Goal: Task Accomplishment & Management: Manage account settings

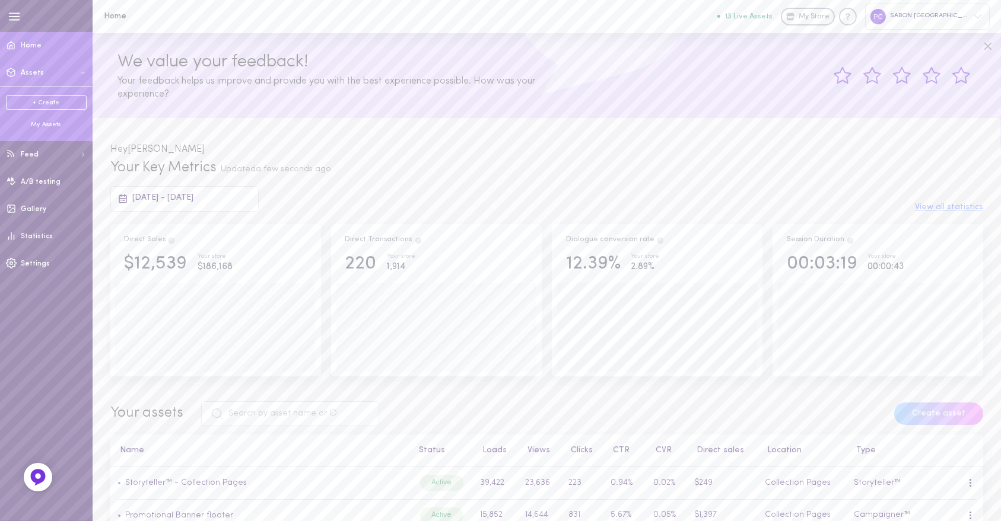
click at [52, 127] on div "My Assets" at bounding box center [46, 124] width 81 height 9
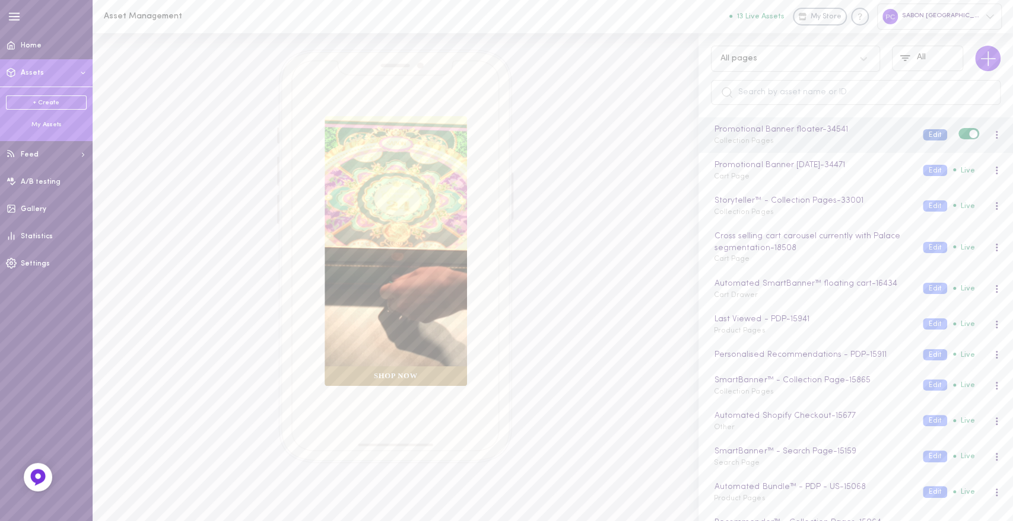
click at [922, 133] on button "Edit" at bounding box center [934, 134] width 24 height 11
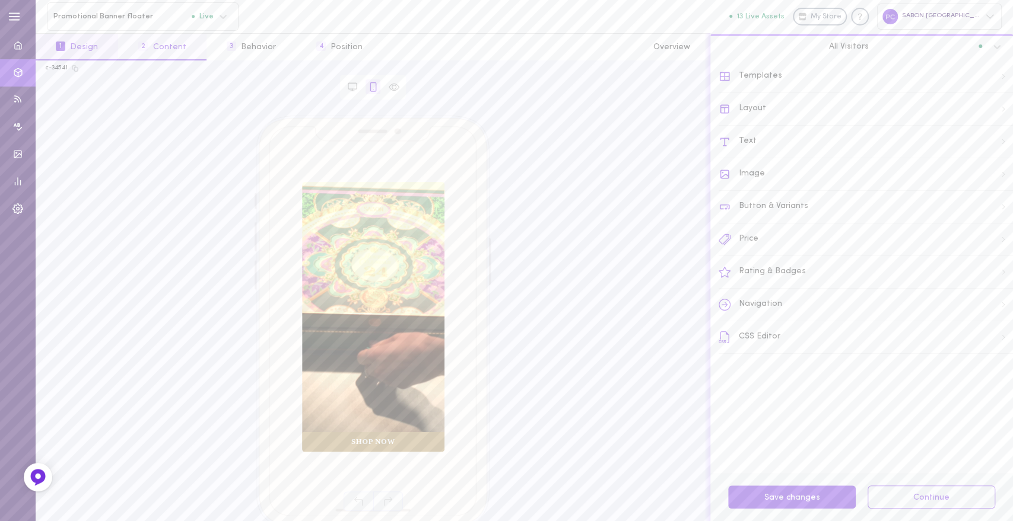
click at [167, 55] on button "2 Content" at bounding box center [162, 47] width 88 height 27
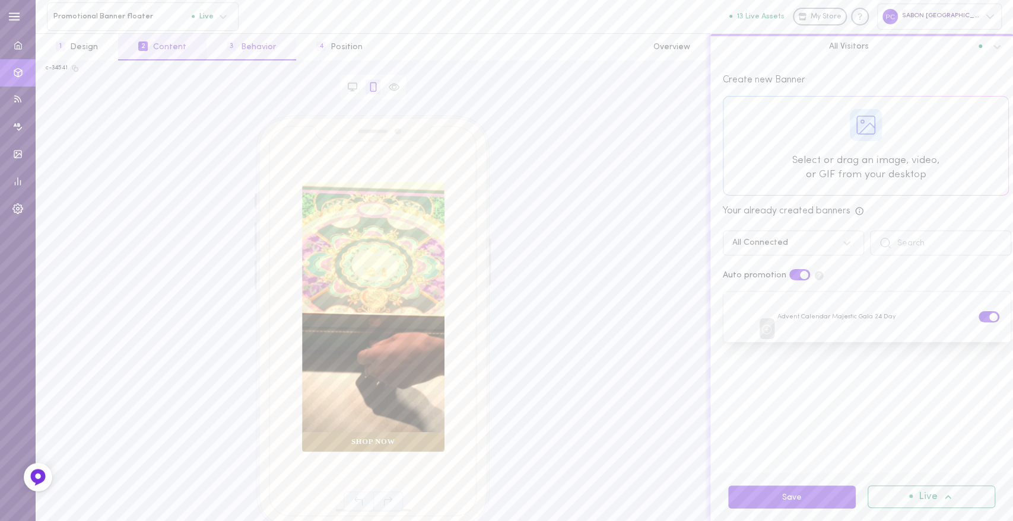
click at [268, 46] on button "3 Behavior" at bounding box center [251, 47] width 90 height 27
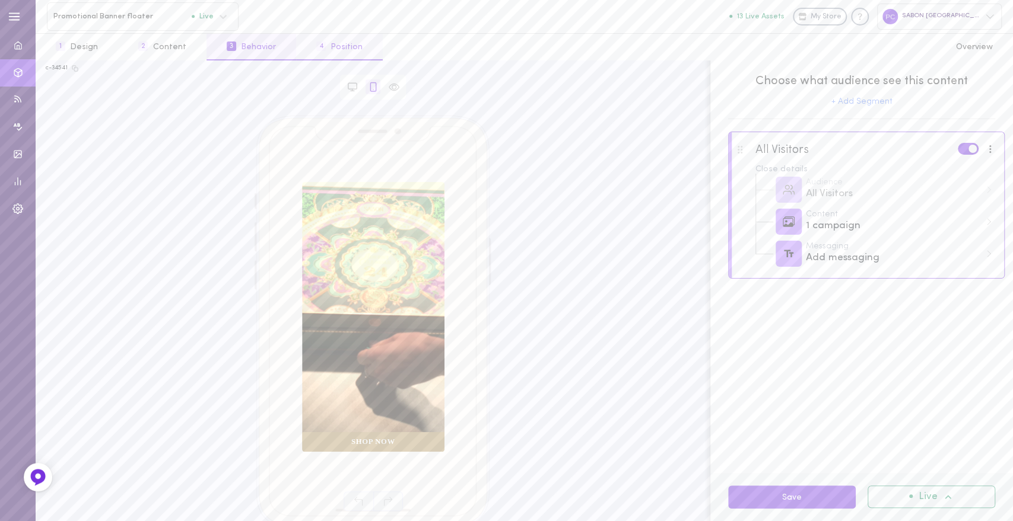
click at [324, 49] on button "4 Position" at bounding box center [339, 47] width 87 height 27
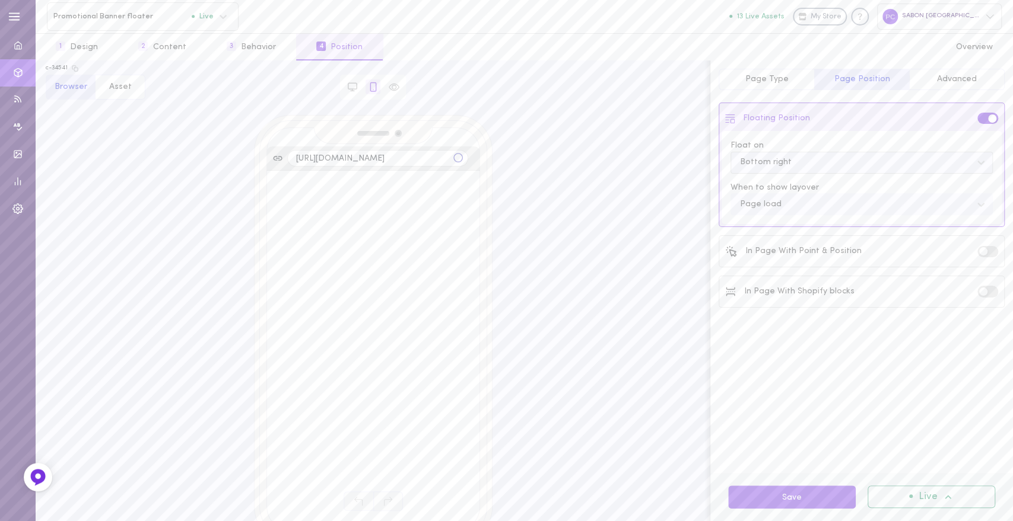
click at [793, 164] on div "Bottom right" at bounding box center [852, 162] width 237 height 11
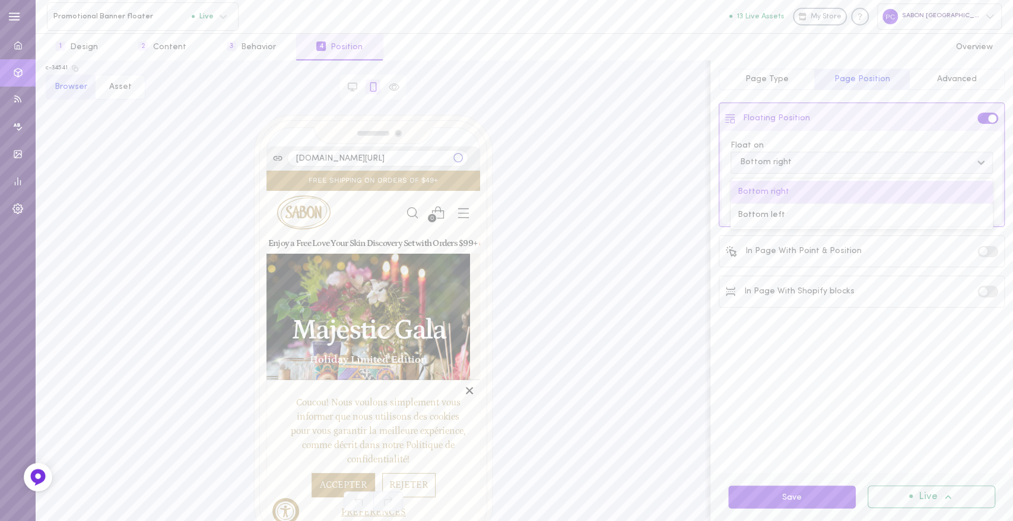
click at [794, 164] on div "Bottom right" at bounding box center [852, 162] width 237 height 11
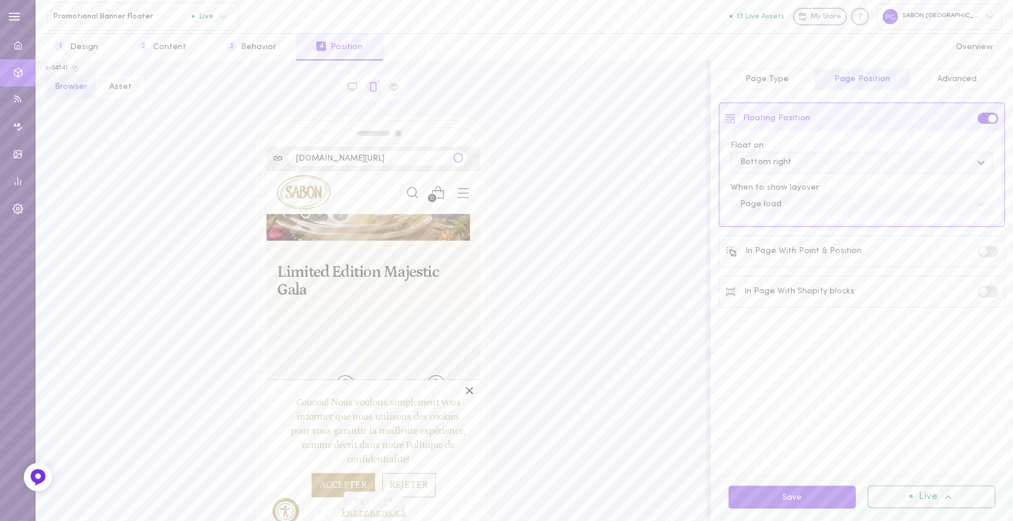
scroll to position [3804, 0]
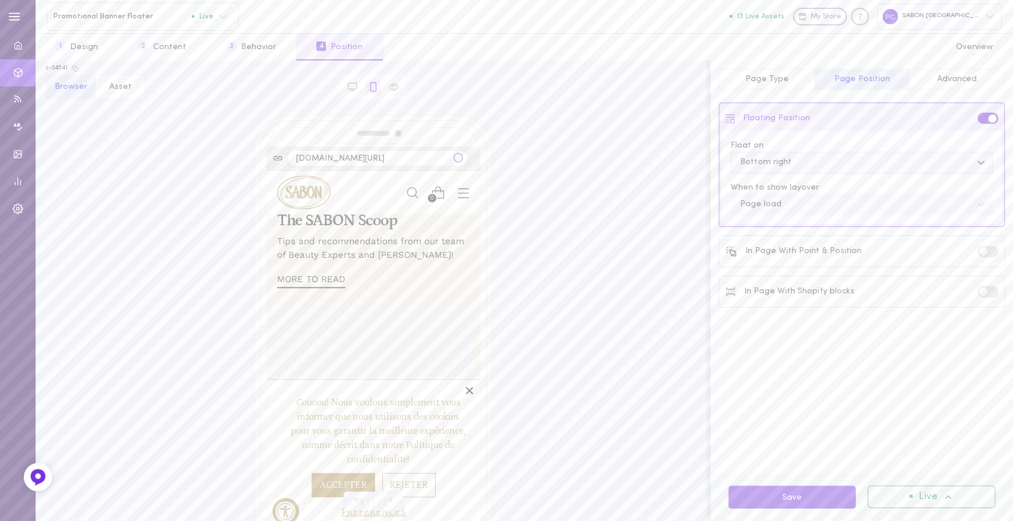
click at [953, 79] on span "Advanced" at bounding box center [957, 79] width 40 height 9
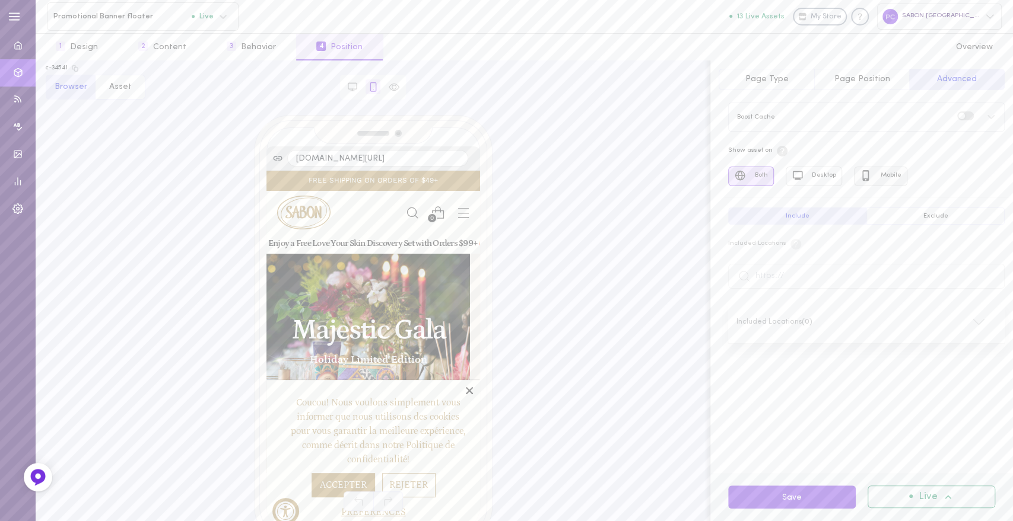
click at [876, 171] on button "Mobile" at bounding box center [880, 177] width 53 height 20
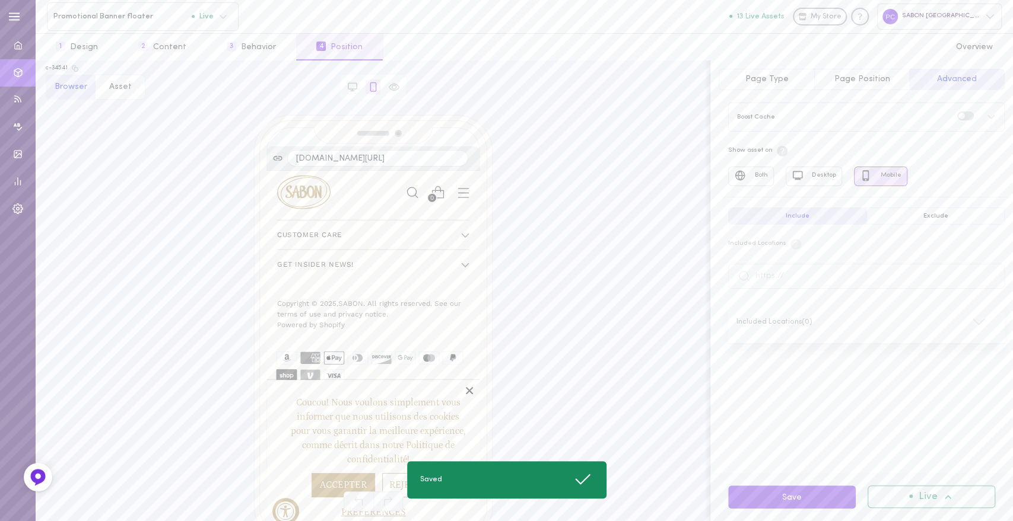
click at [778, 83] on span "Page Type" at bounding box center [765, 79] width 43 height 9
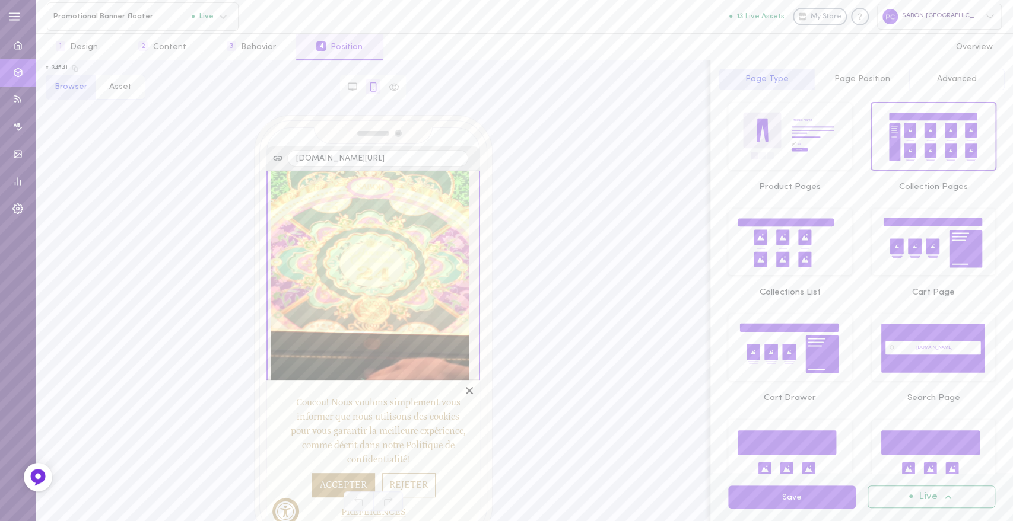
click at [963, 78] on span "Advanced" at bounding box center [957, 79] width 40 height 9
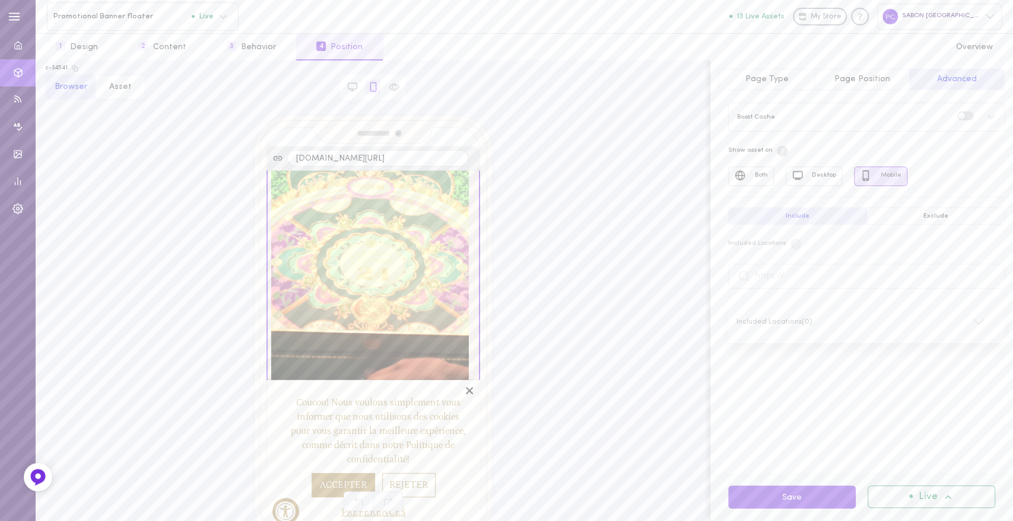
scroll to position [9, 0]
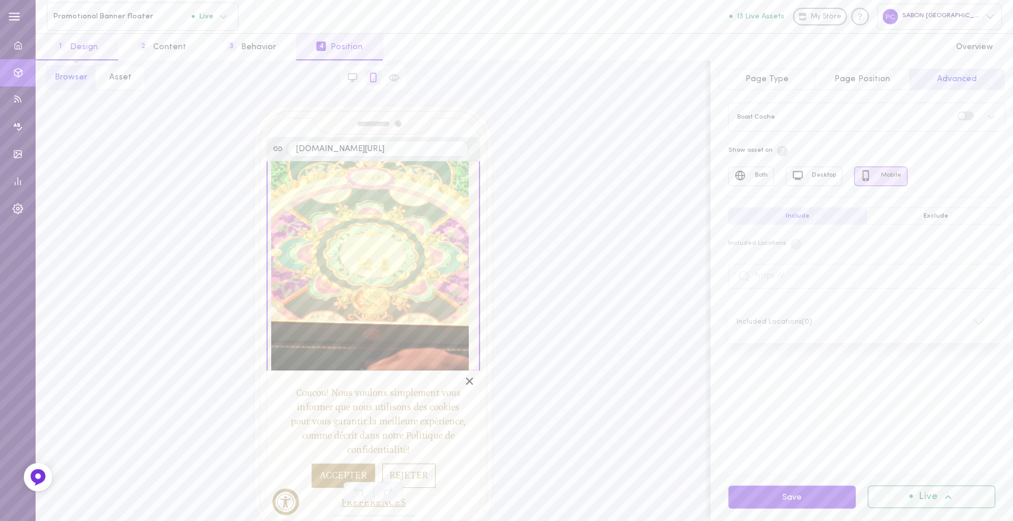
click at [77, 46] on button "1 Design" at bounding box center [77, 47] width 82 height 27
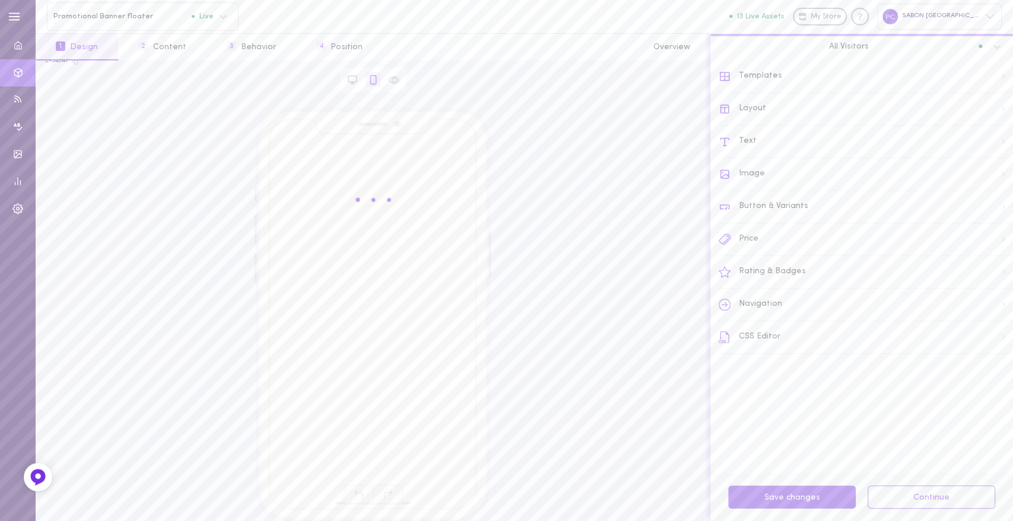
scroll to position [7, 0]
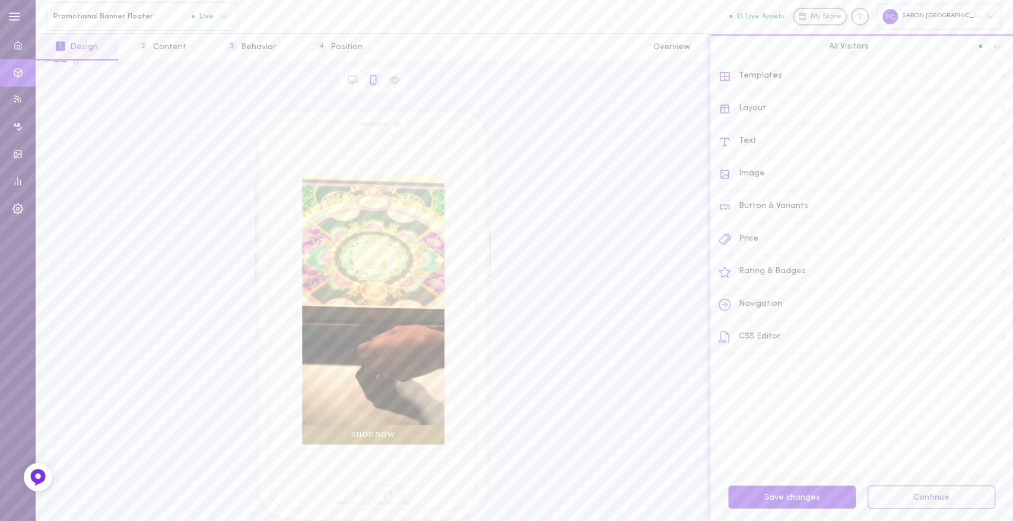
click at [776, 75] on div "Templates" at bounding box center [865, 77] width 294 height 33
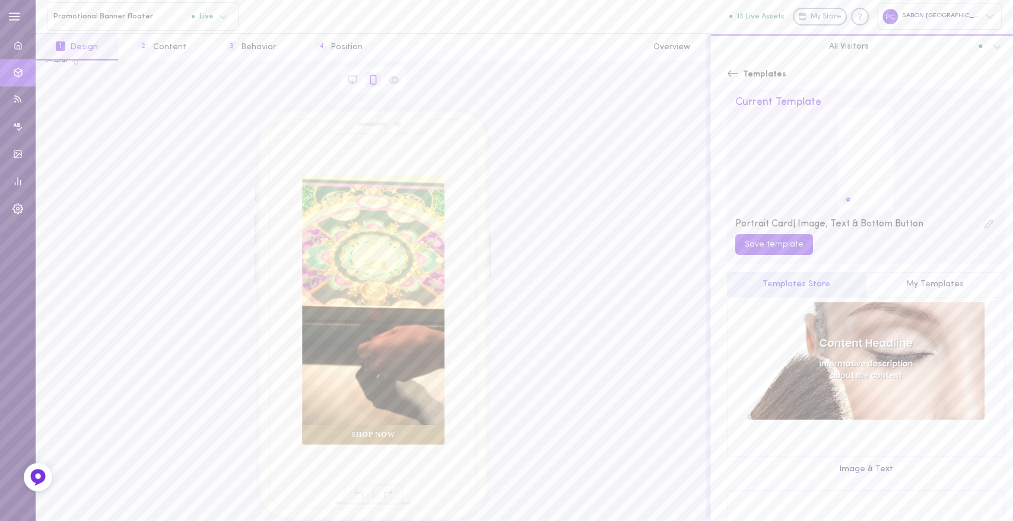
scroll to position [0, 0]
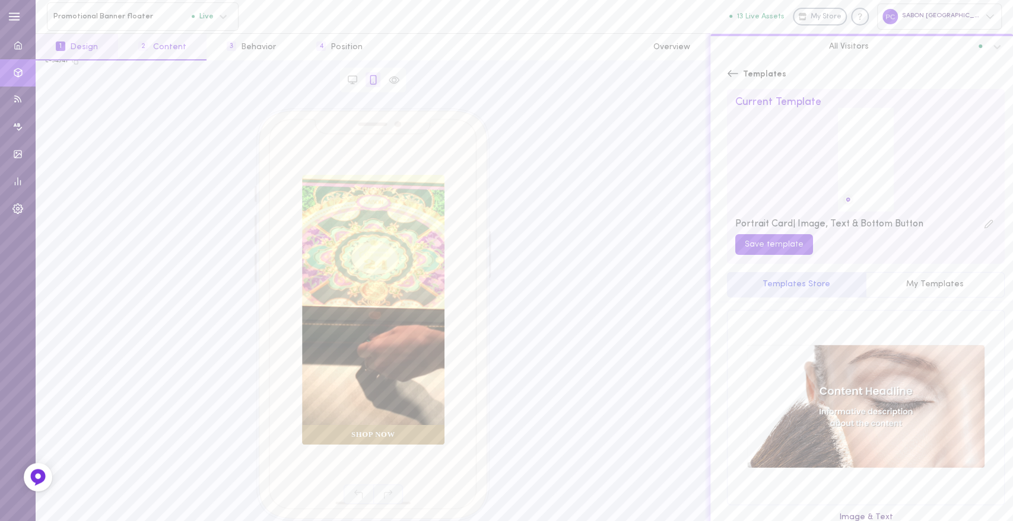
click at [170, 53] on button "2 Content" at bounding box center [162, 47] width 88 height 27
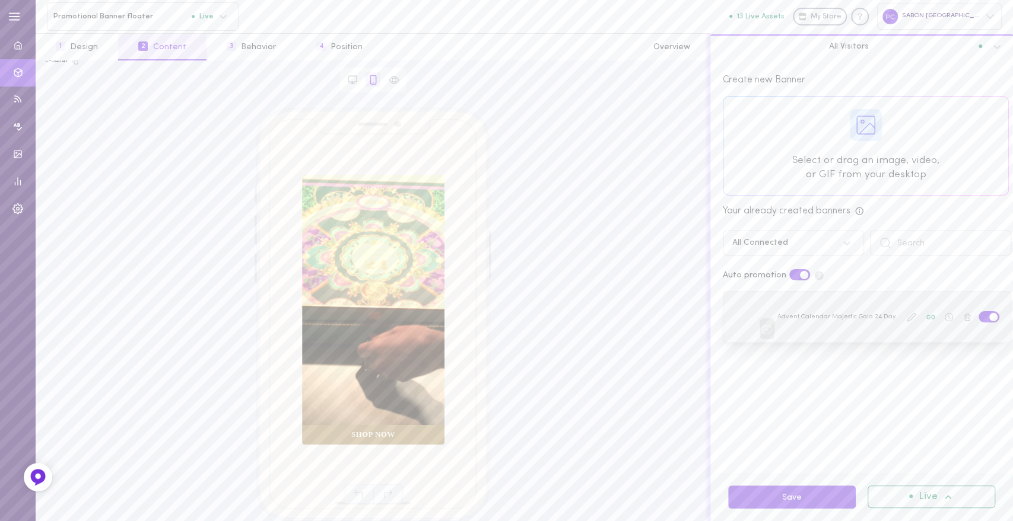
click at [906, 319] on icon at bounding box center [910, 317] width 9 height 9
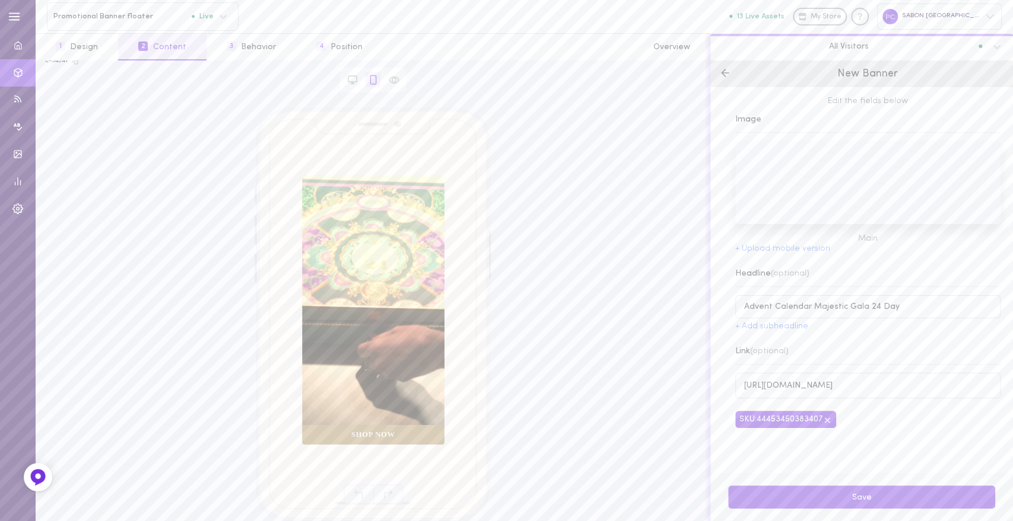
click at [729, 70] on icon at bounding box center [725, 73] width 12 height 12
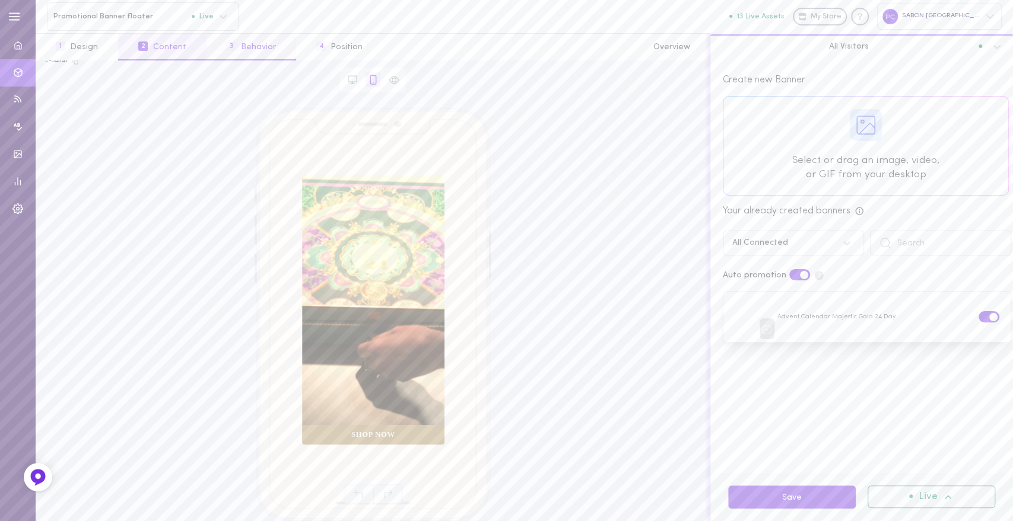
click at [240, 39] on button "3 Behavior" at bounding box center [251, 47] width 90 height 27
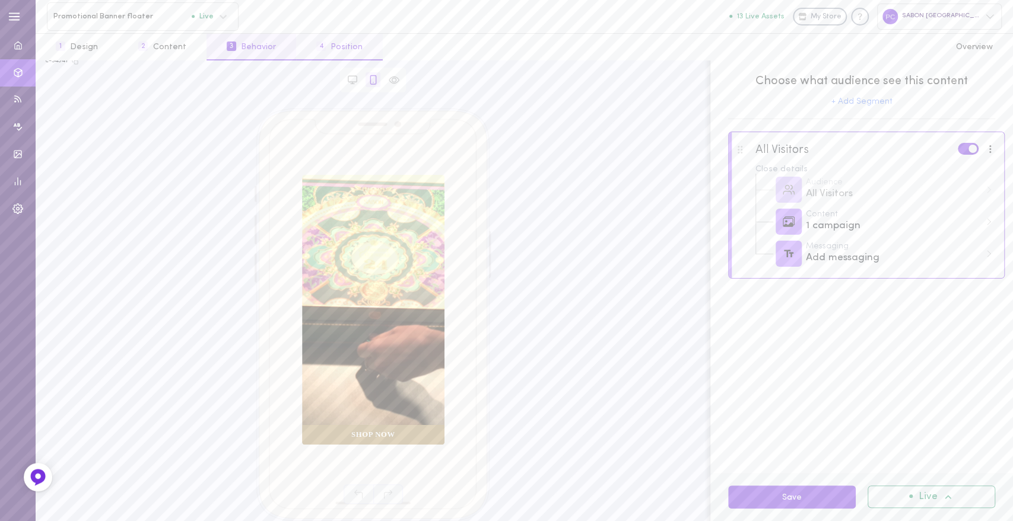
click at [332, 46] on button "4 Position" at bounding box center [339, 47] width 87 height 27
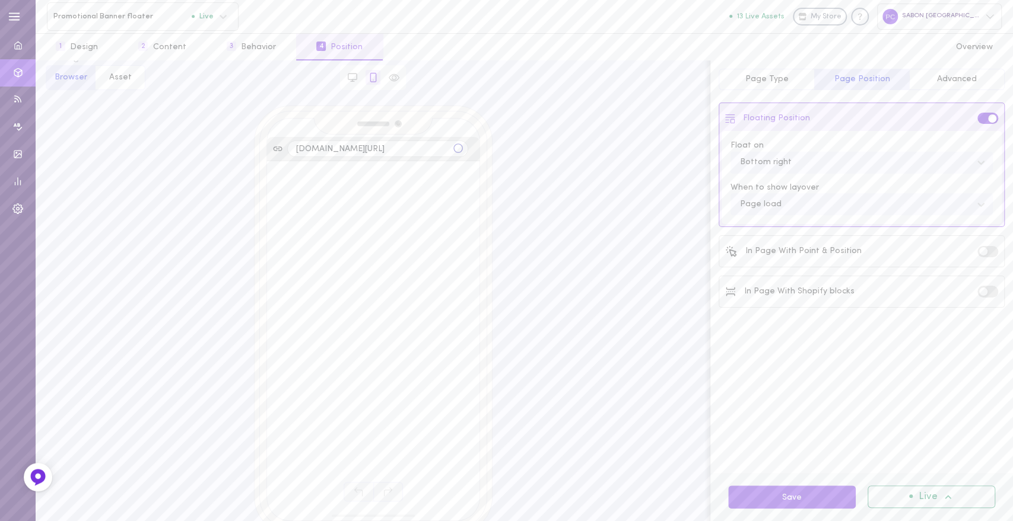
click at [959, 78] on span "Advanced" at bounding box center [957, 79] width 40 height 9
click at [902, 217] on button "Exclude" at bounding box center [935, 216] width 139 height 17
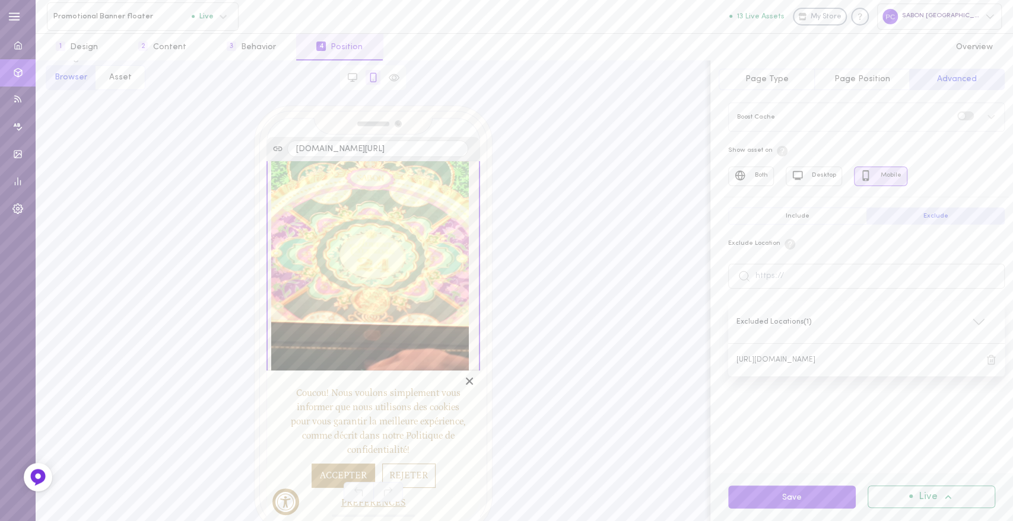
scroll to position [5874, 0]
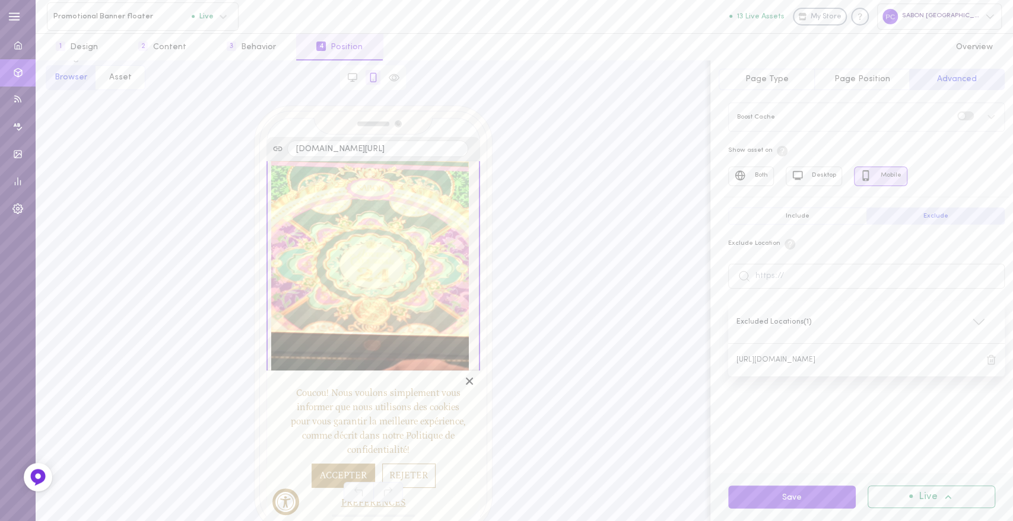
click at [820, 212] on button "Include" at bounding box center [797, 216] width 138 height 17
click at [919, 221] on button "Exclude" at bounding box center [935, 216] width 139 height 17
click at [781, 277] on input "text" at bounding box center [866, 276] width 276 height 25
click at [99, 46] on button "1 Design" at bounding box center [77, 47] width 82 height 27
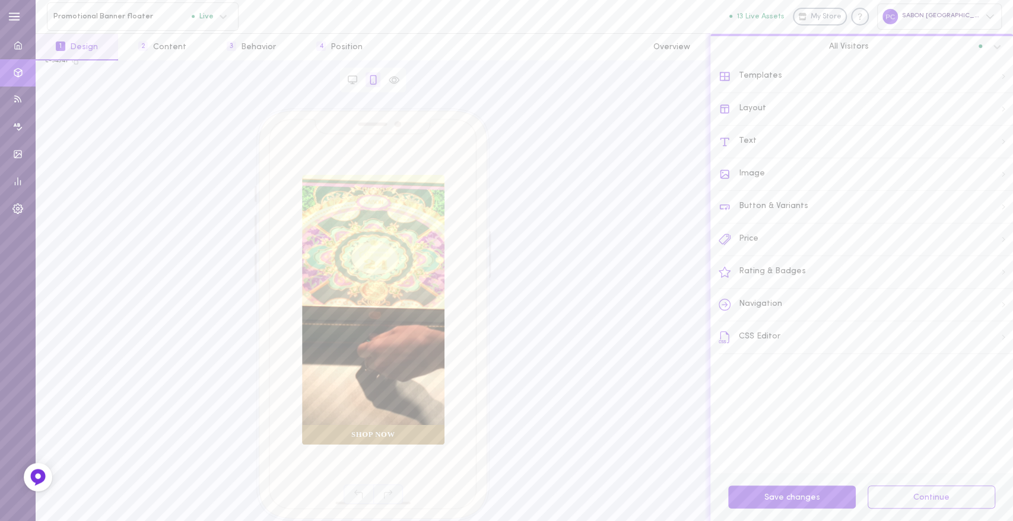
click at [772, 69] on div "Templates" at bounding box center [865, 77] width 294 height 33
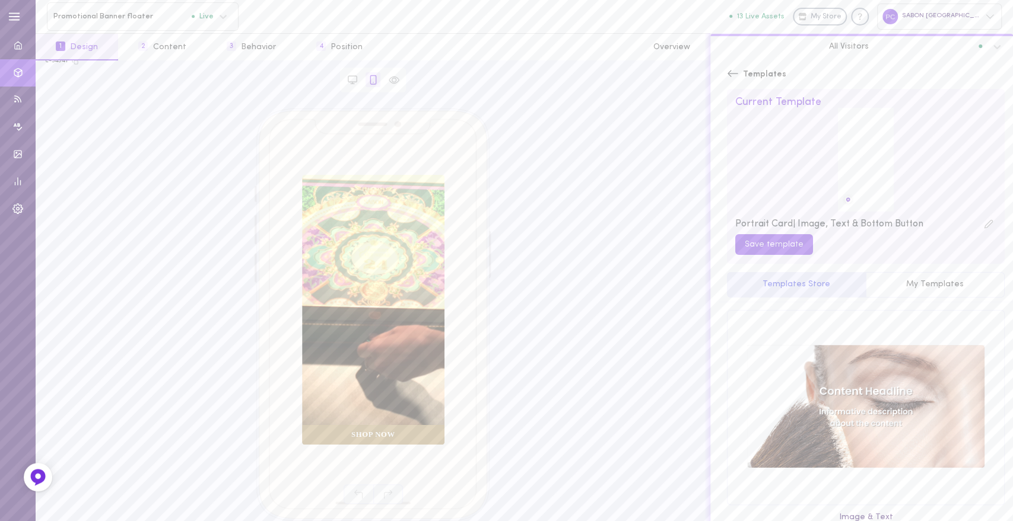
click at [743, 75] on span "Templates" at bounding box center [764, 75] width 43 height 12
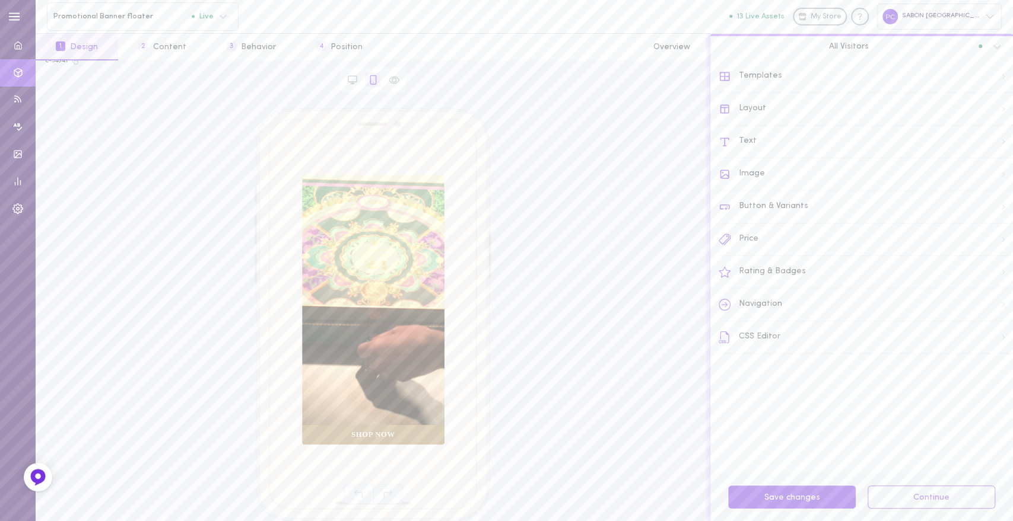
click at [755, 107] on div "Layout" at bounding box center [865, 109] width 294 height 33
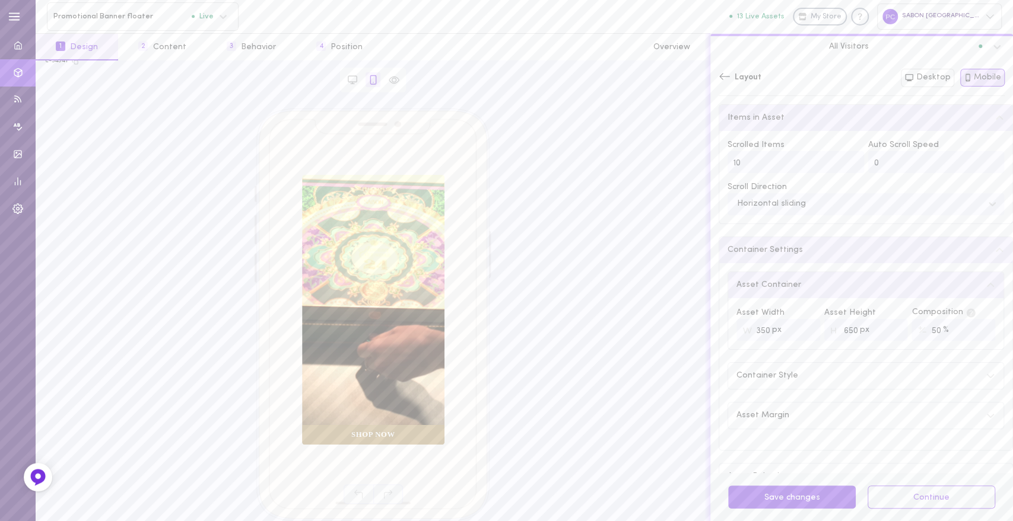
drag, startPoint x: 929, startPoint y: 334, endPoint x: 918, endPoint y: 333, distance: 10.7
click at [918, 333] on div "% 50" at bounding box center [953, 330] width 84 height 22
type input "20"
click at [876, 454] on div "Items in Asset Scrolled Items 10 Auto Scroll Speed 0 Scroll Direction Horizonta…" at bounding box center [865, 303] width 294 height 399
drag, startPoint x: 760, startPoint y: 333, endPoint x: 751, endPoint y: 334, distance: 8.9
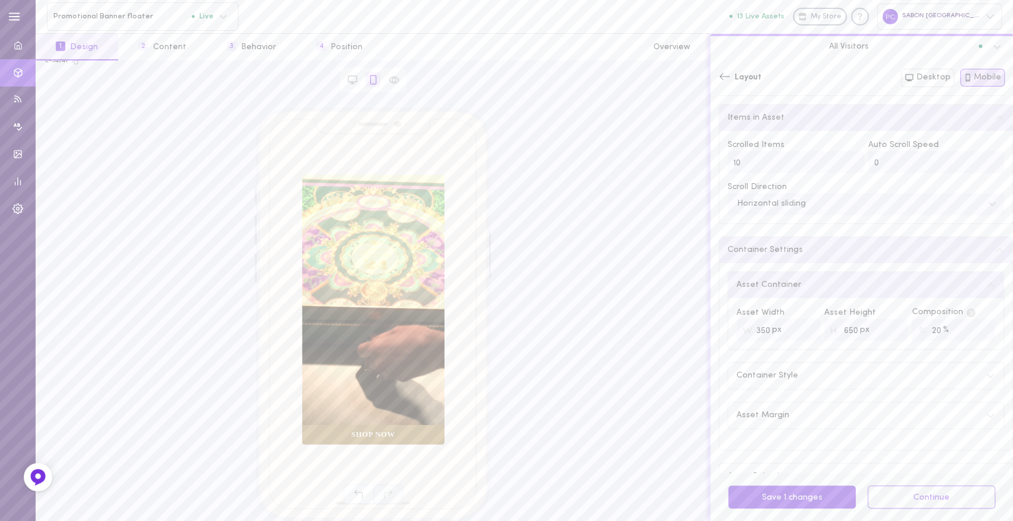
click at [751, 334] on input "350" at bounding box center [778, 330] width 84 height 22
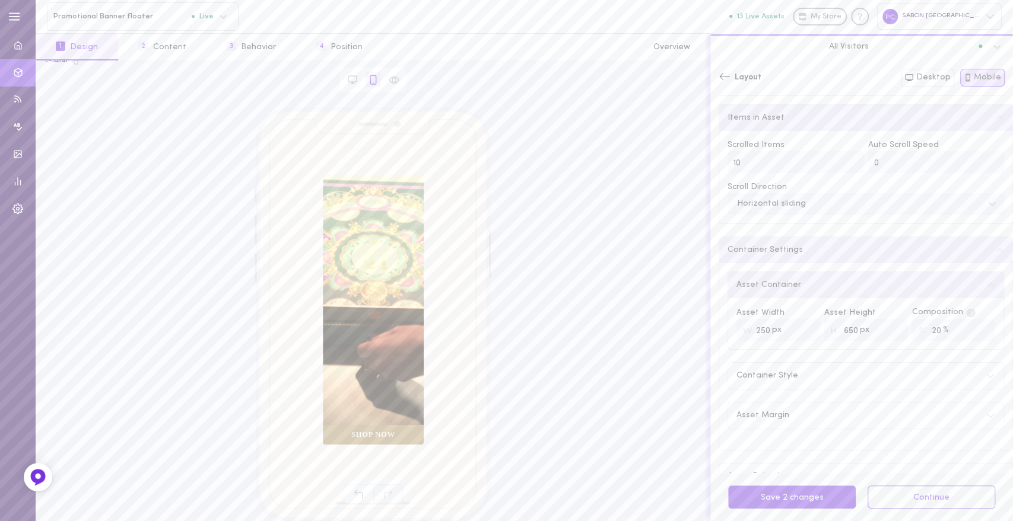
type input "250"
drag, startPoint x: 845, startPoint y: 332, endPoint x: 833, endPoint y: 330, distance: 11.3
click at [833, 330] on input "650" at bounding box center [866, 330] width 84 height 22
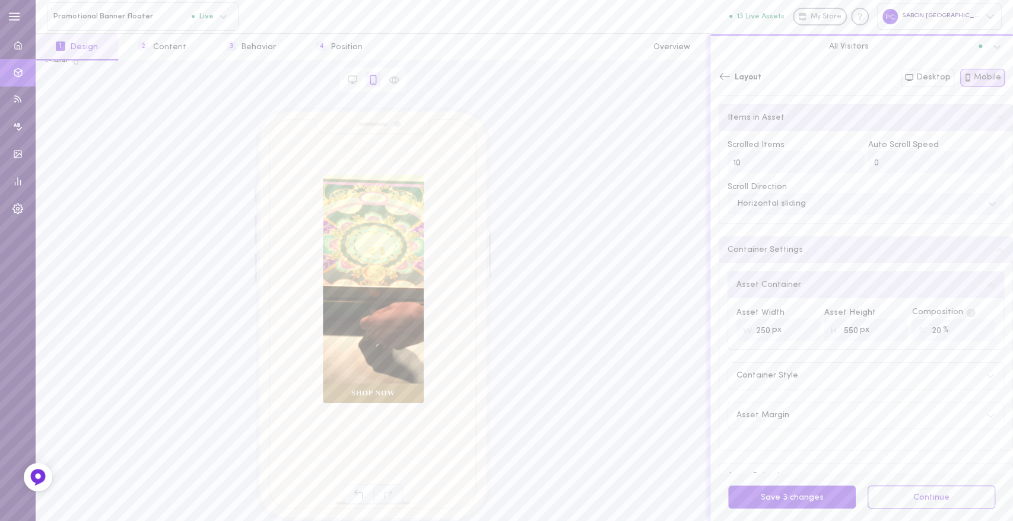
type input "550"
click at [834, 456] on div "Items in Asset Scrolled Items 10 Auto Scroll Speed 0 Scroll Direction Horizonta…" at bounding box center [865, 303] width 294 height 399
drag, startPoint x: 759, startPoint y: 332, endPoint x: 750, endPoint y: 332, distance: 9.5
click at [750, 332] on div "px 250" at bounding box center [778, 330] width 84 height 22
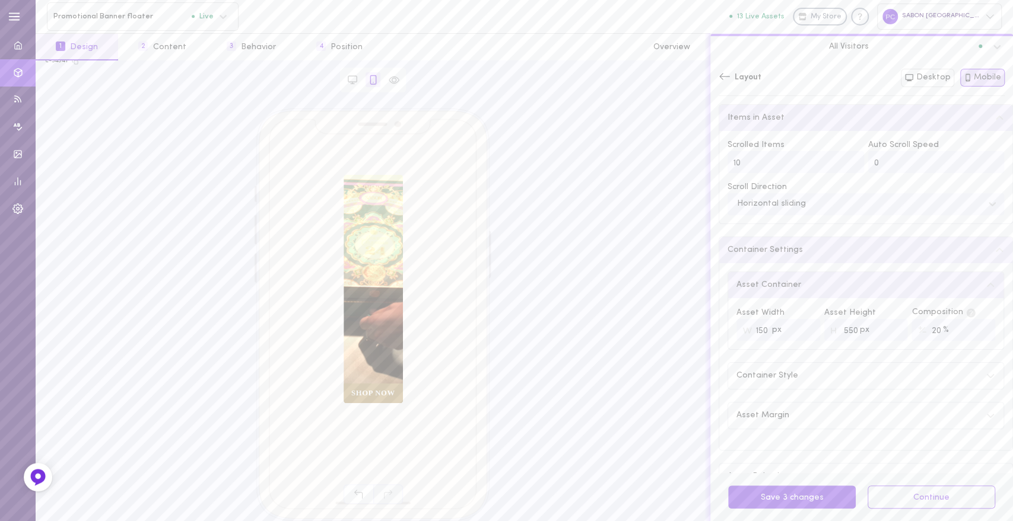
type input "150"
drag, startPoint x: 843, startPoint y: 333, endPoint x: 833, endPoint y: 333, distance: 9.5
click at [833, 333] on input "550" at bounding box center [866, 330] width 84 height 22
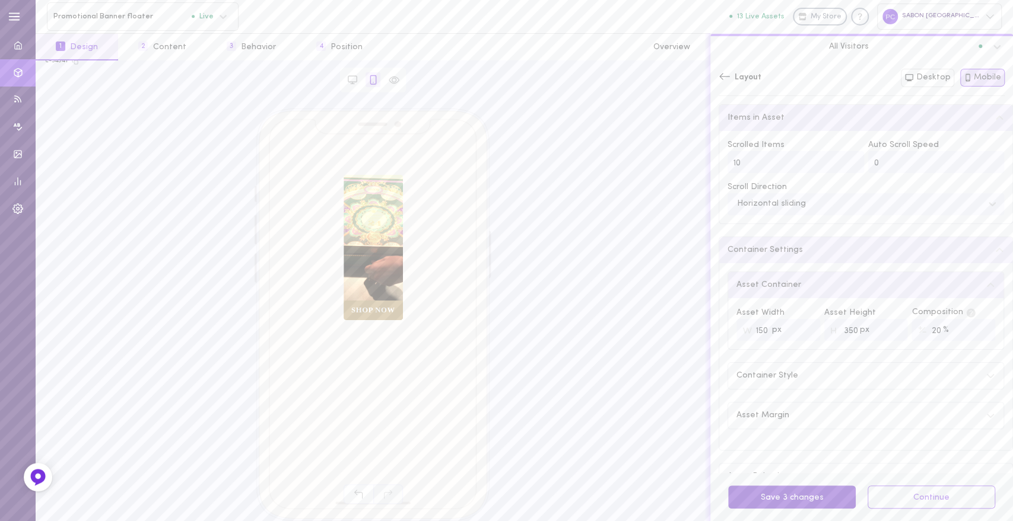
click at [810, 498] on button "Save 3 changes" at bounding box center [792, 497] width 128 height 23
click at [837, 332] on input "350" at bounding box center [866, 330] width 84 height 22
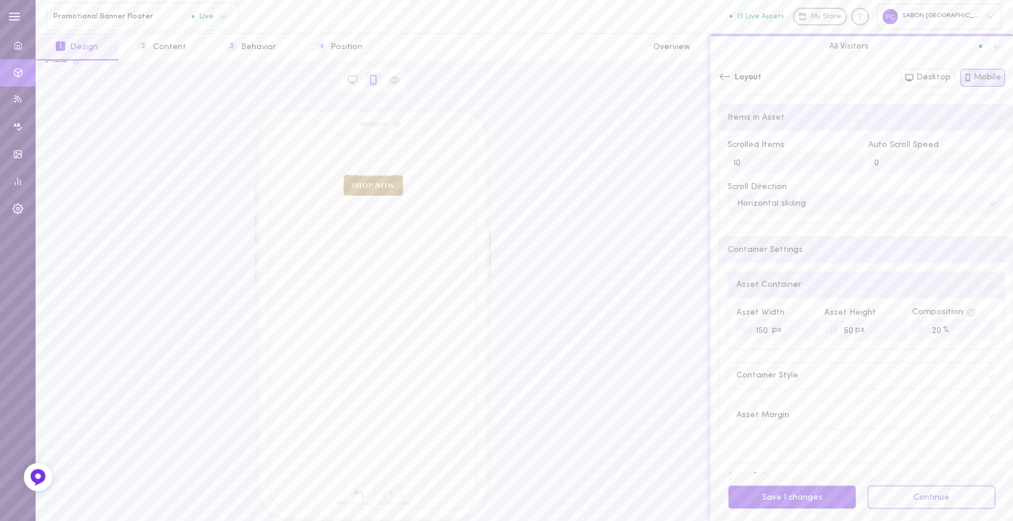
type input "350"
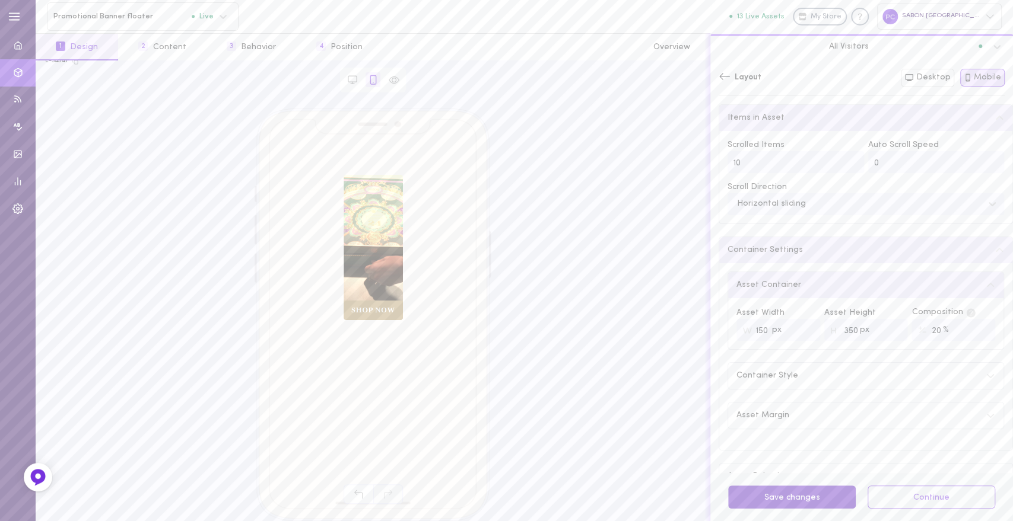
click at [799, 499] on button "Save changes" at bounding box center [792, 497] width 128 height 23
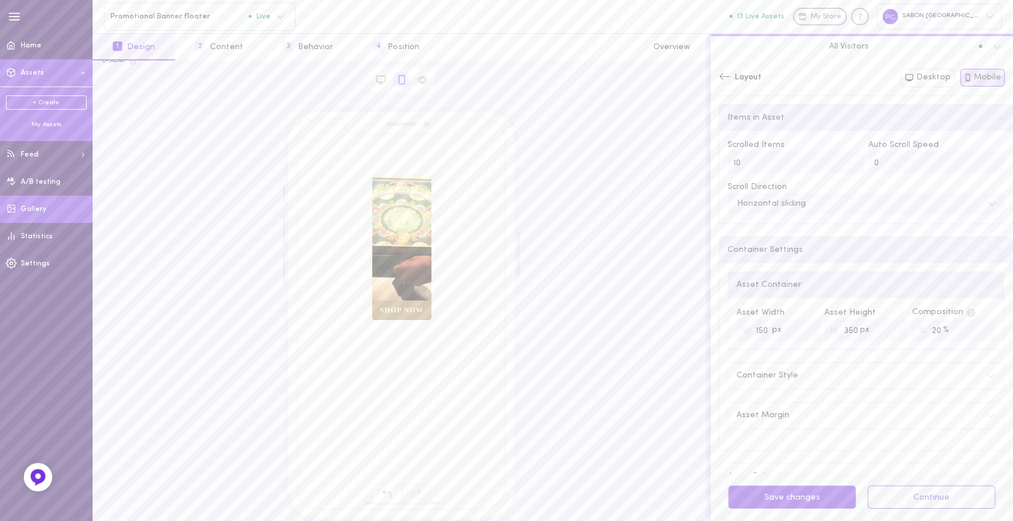
click at [44, 204] on link "Gallery" at bounding box center [46, 209] width 93 height 27
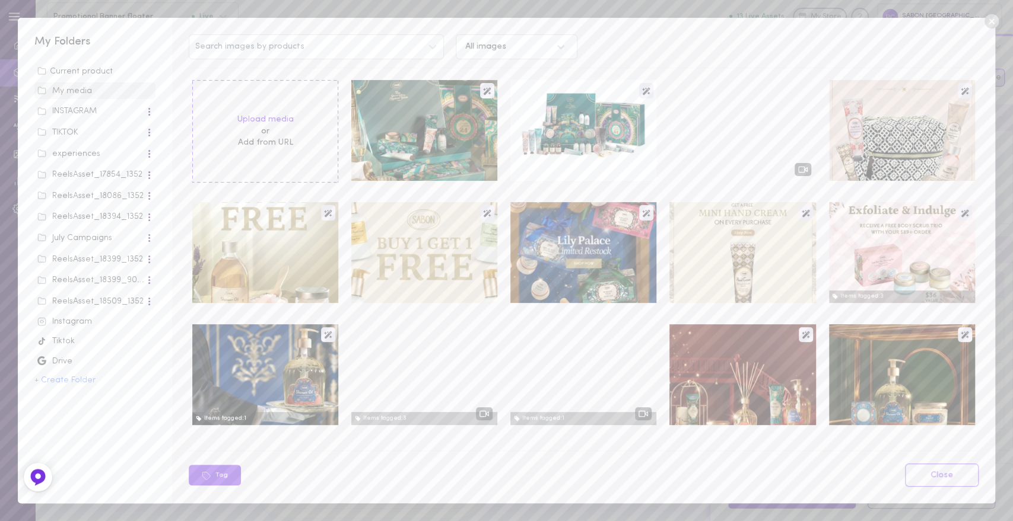
click at [83, 112] on div "INSTAGRAM" at bounding box center [91, 112] width 108 height 12
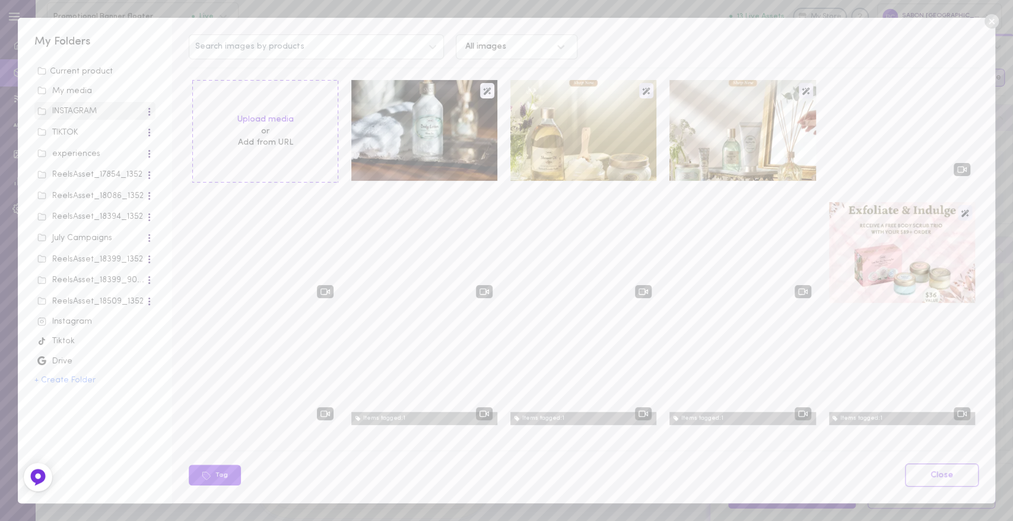
click at [80, 326] on div "Instagram" at bounding box center [94, 322] width 115 height 12
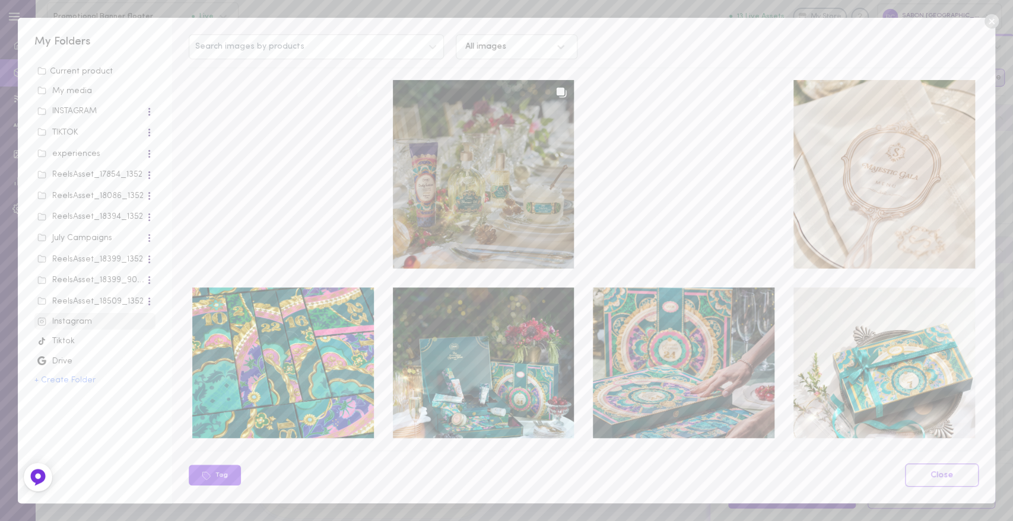
click at [503, 215] on div at bounding box center [484, 174] width 182 height 189
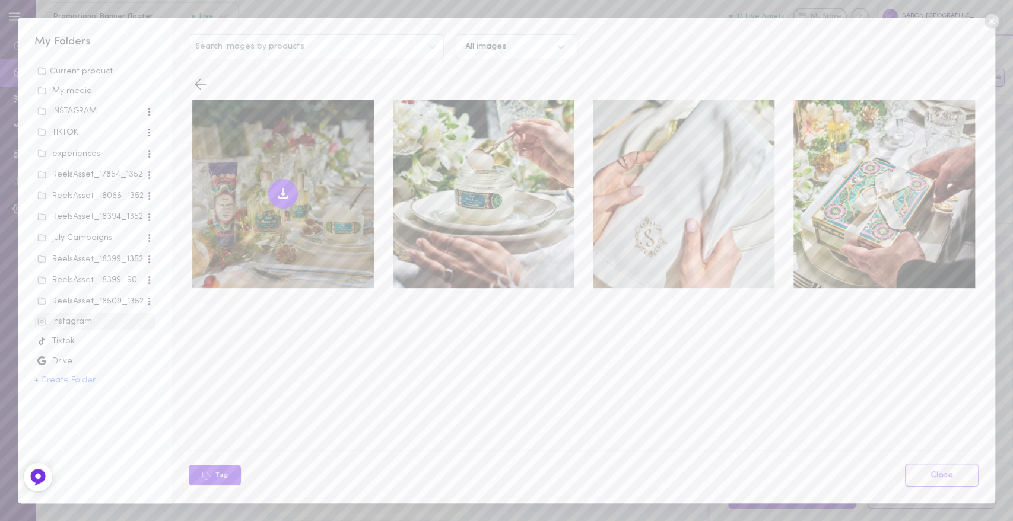
click at [309, 241] on div at bounding box center [283, 194] width 182 height 189
click at [276, 137] on div at bounding box center [283, 194] width 182 height 189
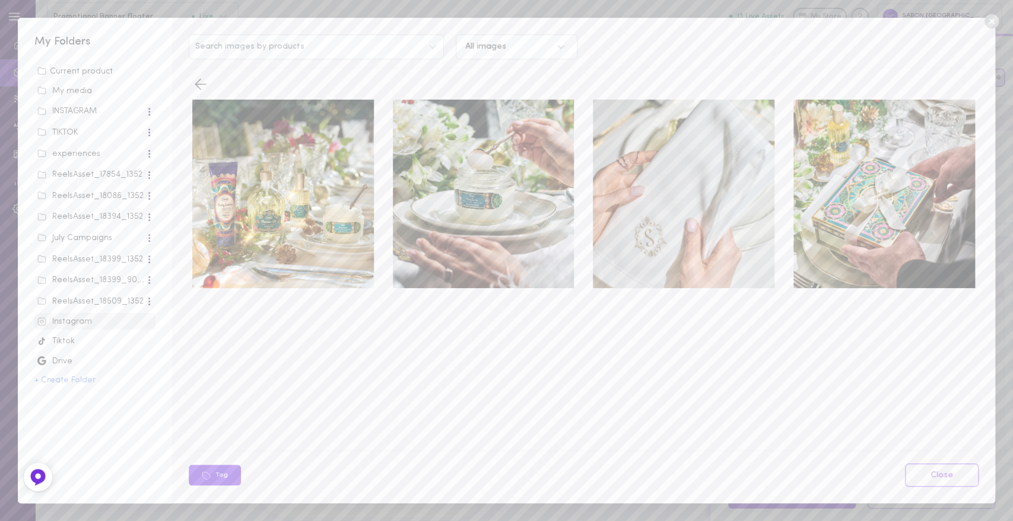
click at [991, 17] on icon at bounding box center [991, 21] width 14 height 14
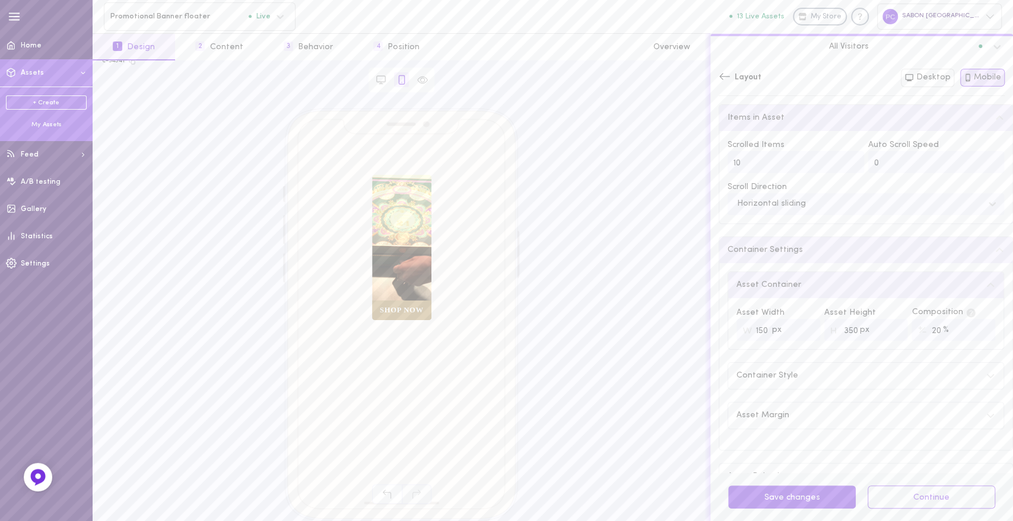
click at [55, 127] on div "My Assets" at bounding box center [46, 124] width 81 height 9
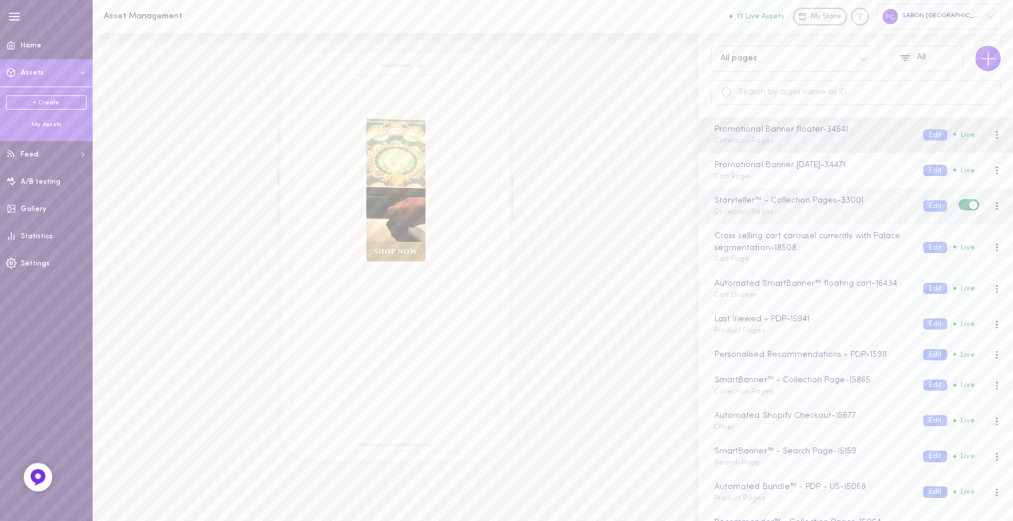
click at [753, 215] on span "Collection Pages" at bounding box center [743, 212] width 59 height 7
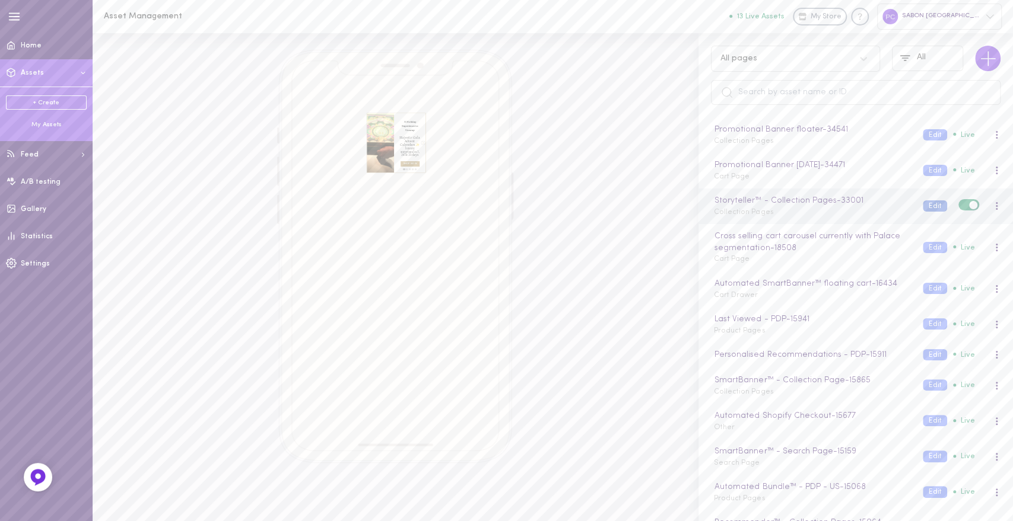
click at [923, 203] on button "Edit" at bounding box center [934, 206] width 24 height 11
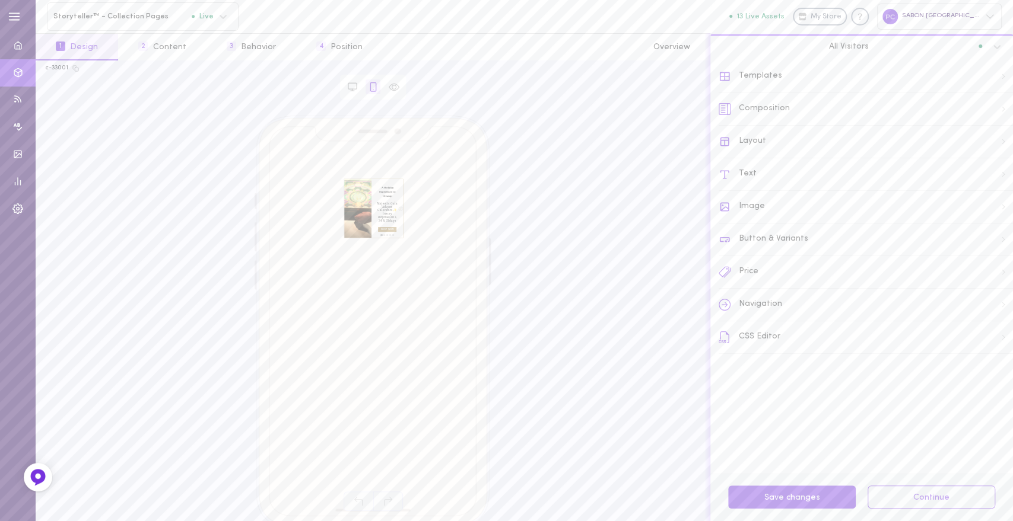
click at [752, 73] on div "Templates" at bounding box center [865, 77] width 294 height 33
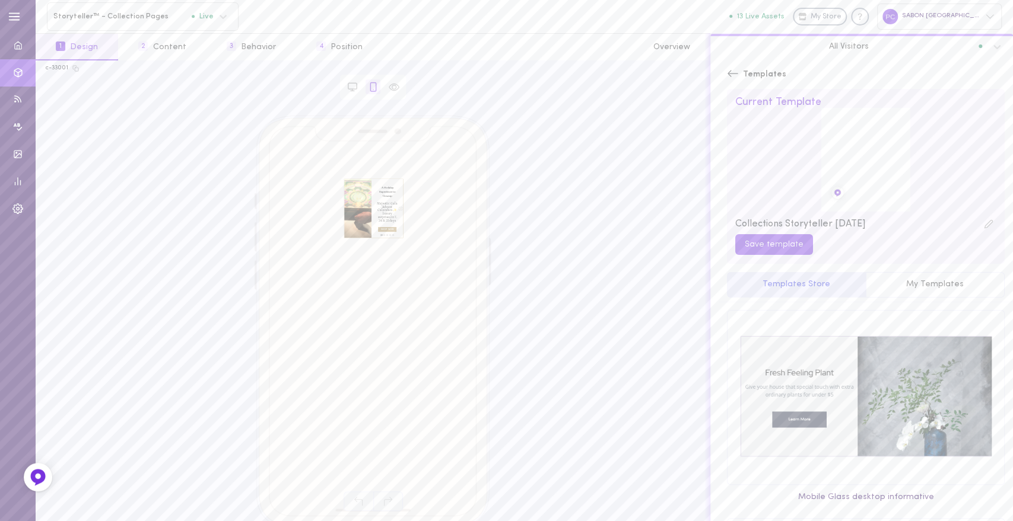
click at [752, 73] on span "Templates" at bounding box center [764, 75] width 43 height 12
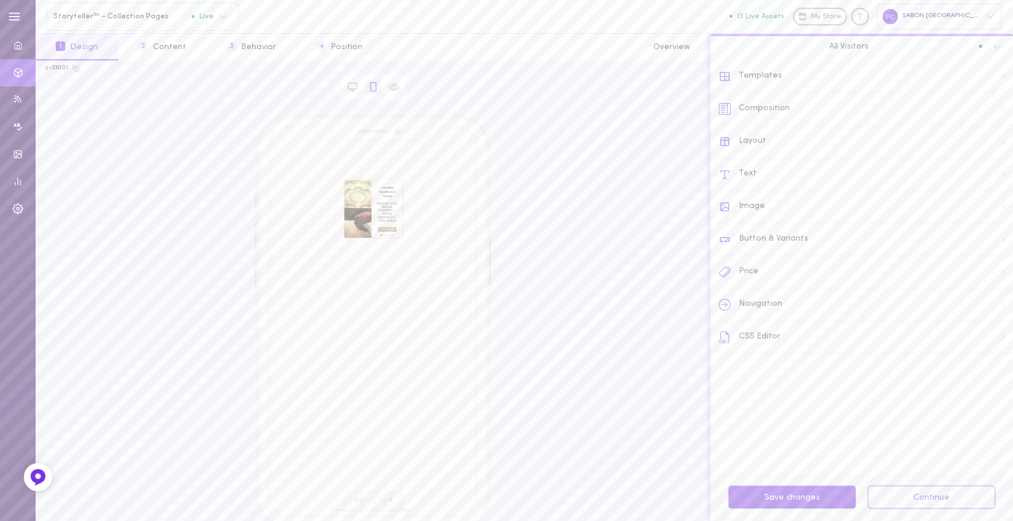
click at [766, 140] on div "Layout" at bounding box center [865, 142] width 294 height 33
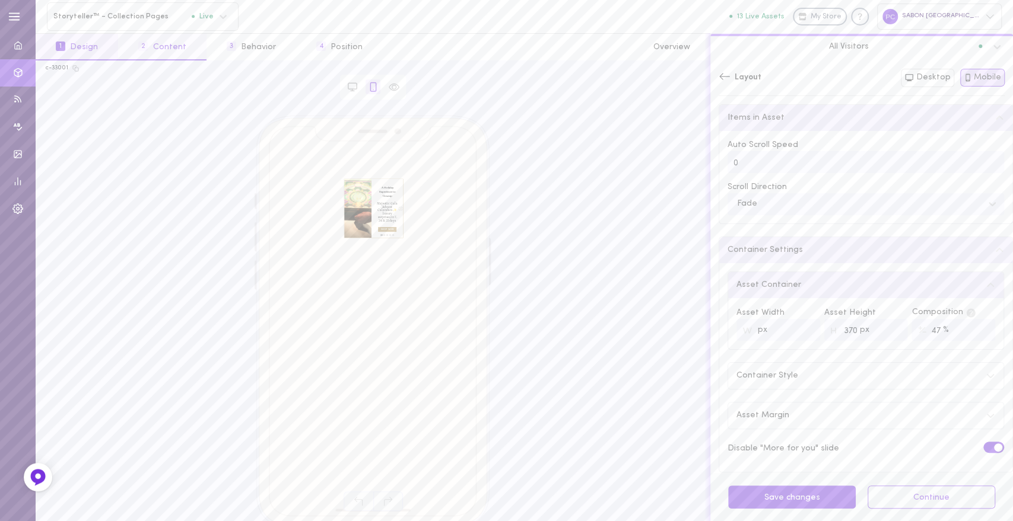
click at [171, 49] on button "2 Content" at bounding box center [162, 47] width 88 height 27
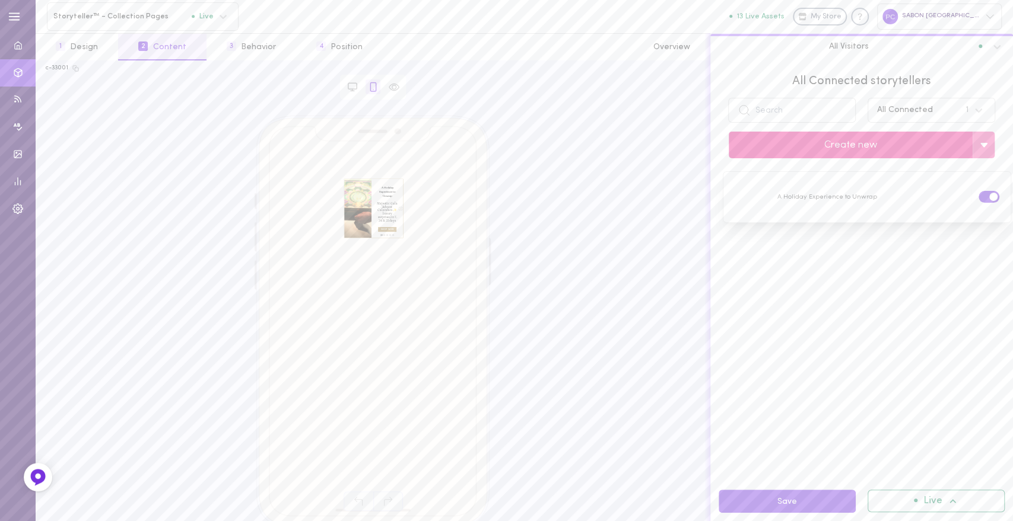
click at [844, 147] on button "Create new" at bounding box center [850, 145] width 244 height 27
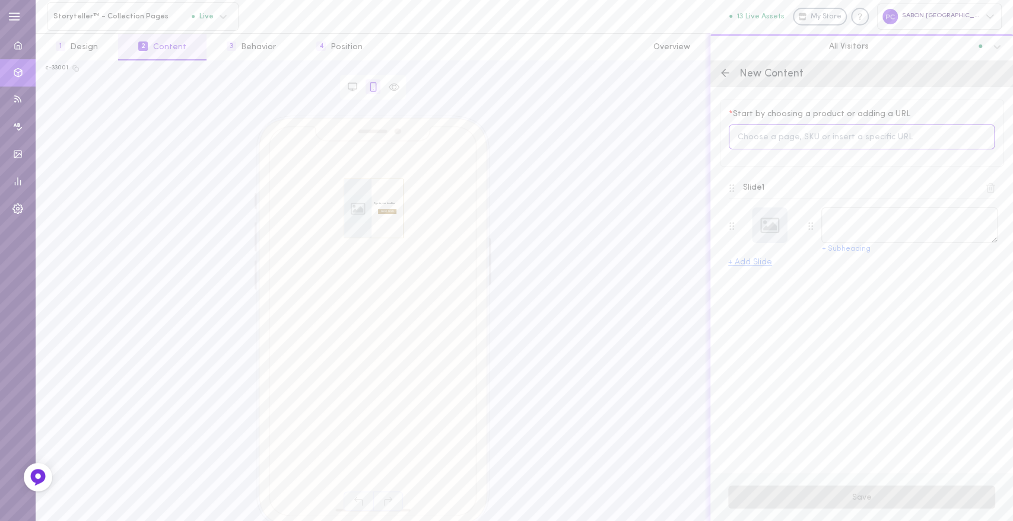
click at [787, 138] on input at bounding box center [861, 138] width 266 height 26
click at [767, 138] on input at bounding box center [861, 138] width 266 height 26
paste input "[URL][DOMAIN_NAME]"
type input "[URL][DOMAIN_NAME]"
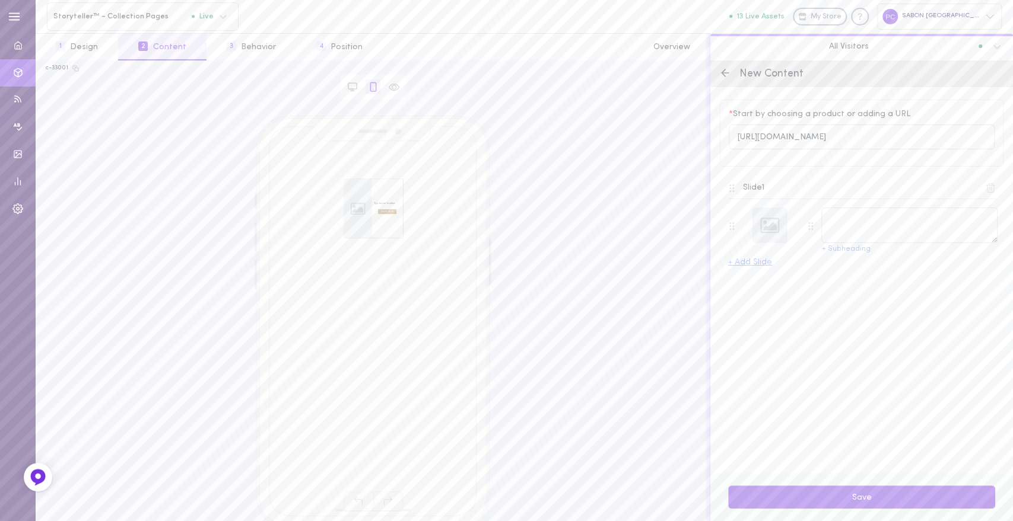
click at [860, 166] on div "* Start by choosing a product or adding a URL [URL][DOMAIN_NAME]" at bounding box center [862, 133] width 284 height 67
click at [767, 230] on div at bounding box center [770, 226] width 36 height 36
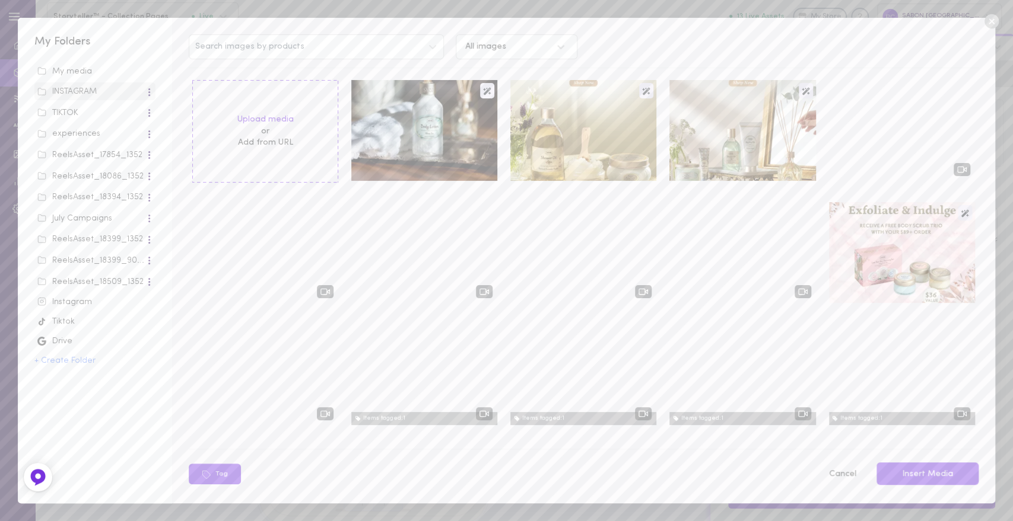
click at [87, 305] on div "Instagram" at bounding box center [94, 303] width 115 height 12
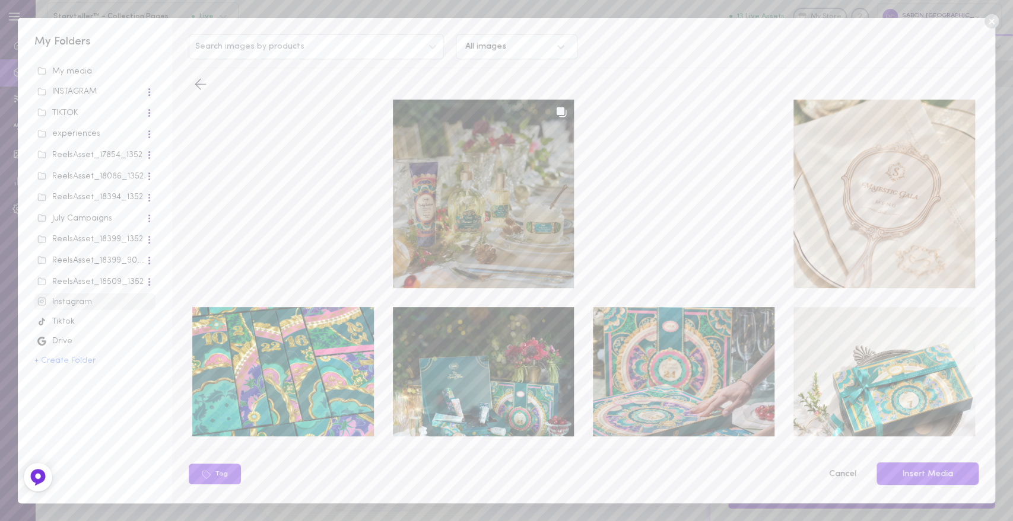
click at [462, 247] on div at bounding box center [484, 194] width 182 height 189
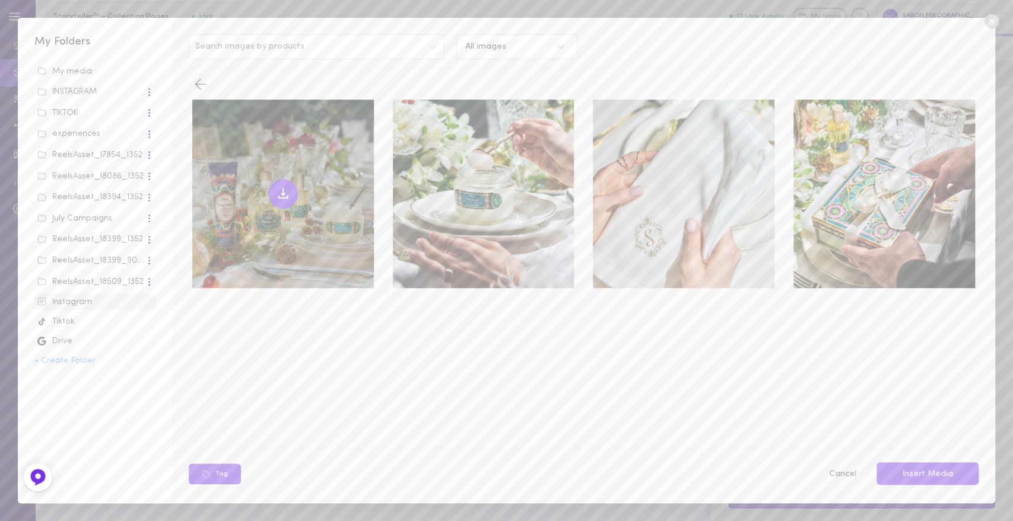
click at [329, 238] on div at bounding box center [283, 194] width 182 height 189
click at [268, 204] on div at bounding box center [283, 194] width 182 height 189
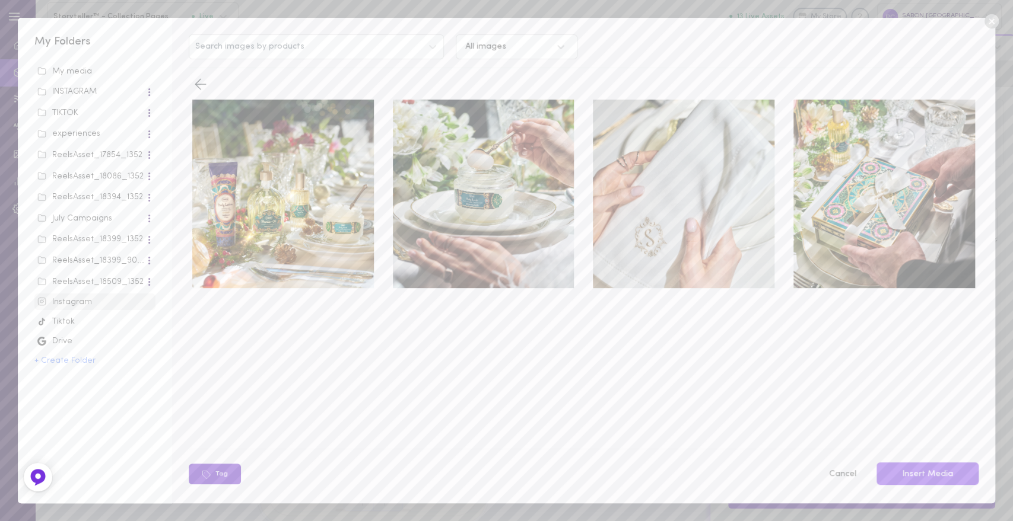
click at [225, 470] on button "Tag" at bounding box center [215, 474] width 52 height 21
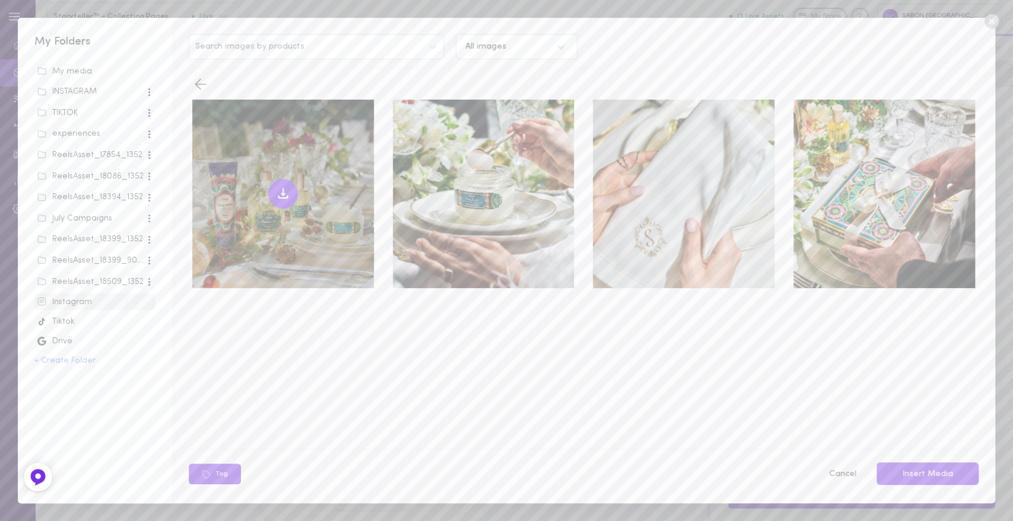
click at [231, 218] on div at bounding box center [283, 194] width 182 height 189
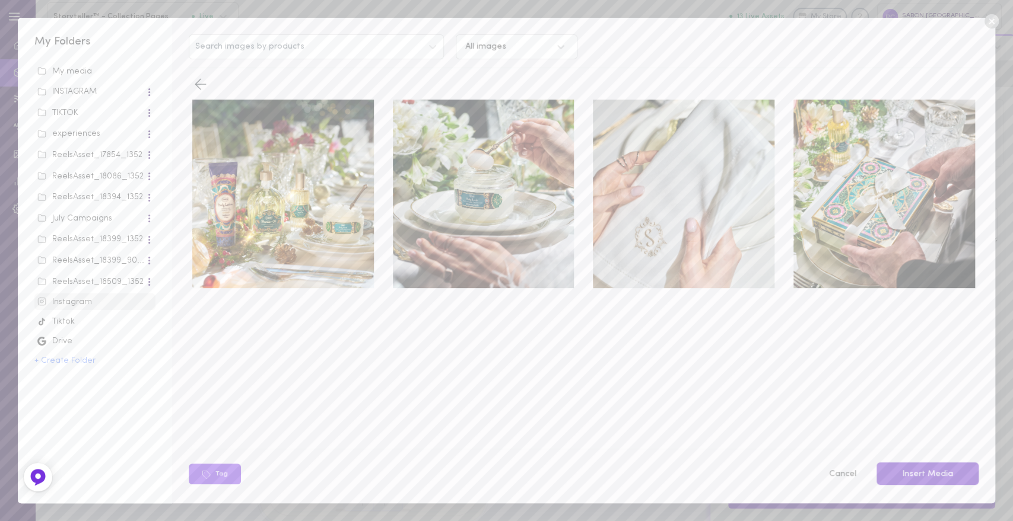
click at [937, 477] on button "Insert Media" at bounding box center [927, 474] width 102 height 23
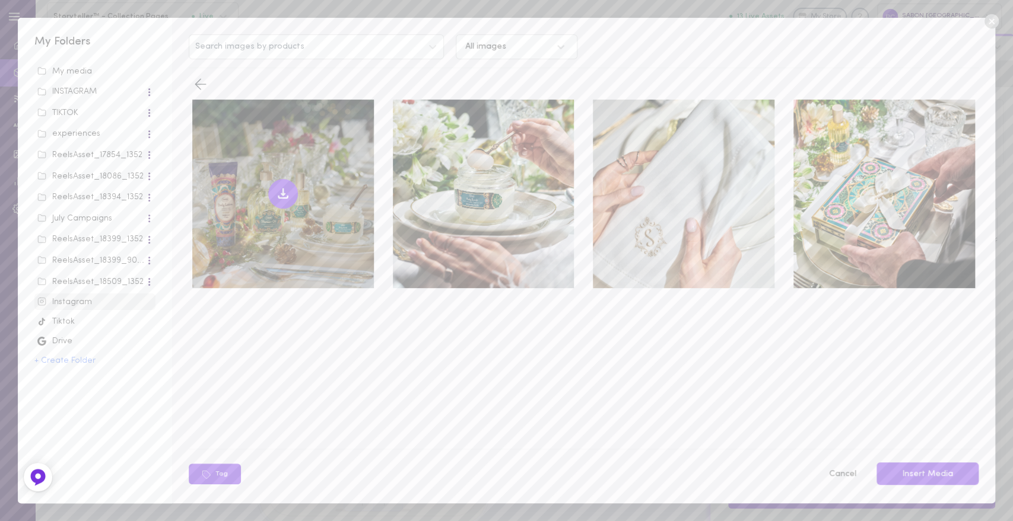
click at [278, 208] on div at bounding box center [283, 194] width 182 height 189
click at [281, 189] on icon at bounding box center [283, 194] width 14 height 14
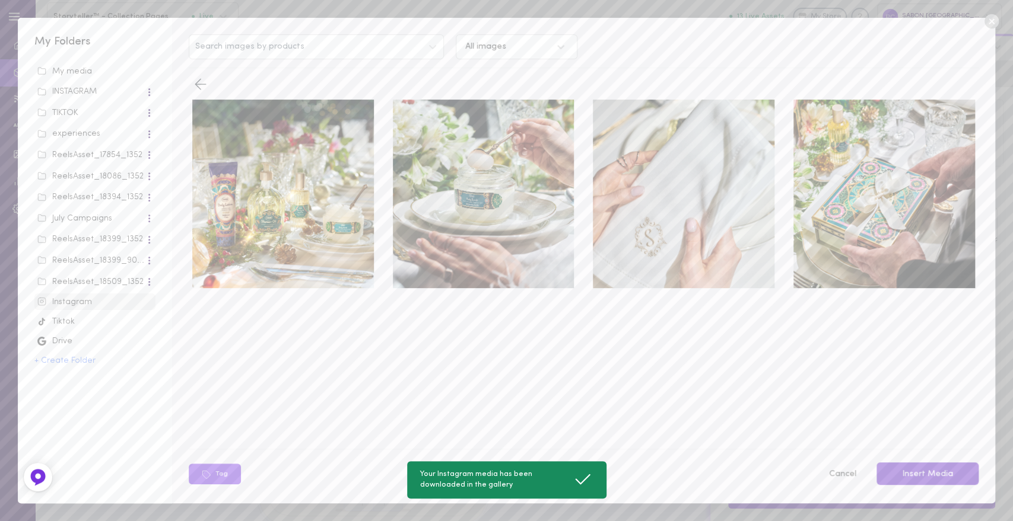
click at [903, 471] on button "Insert Media" at bounding box center [927, 474] width 102 height 23
click at [906, 474] on button "Insert Media" at bounding box center [927, 474] width 102 height 23
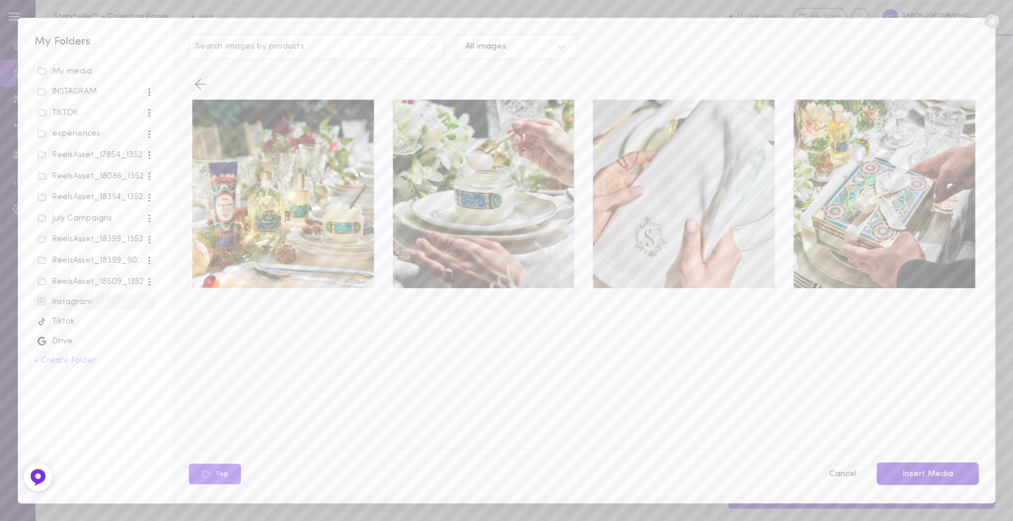
click at [912, 474] on button "Insert Media" at bounding box center [927, 474] width 102 height 23
click at [203, 462] on div "Tag Cancel Insert Media" at bounding box center [583, 474] width 807 height 25
click at [984, 22] on icon at bounding box center [991, 21] width 14 height 14
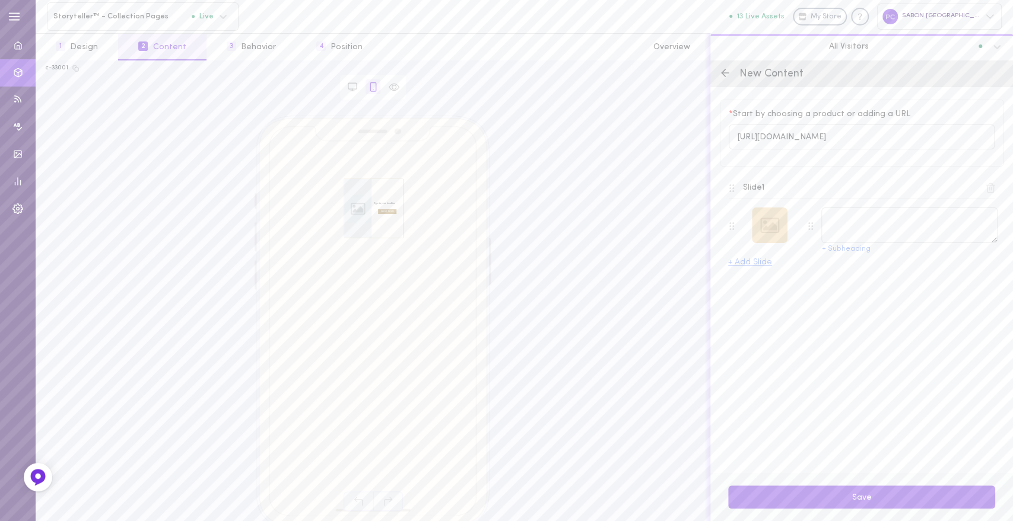
click at [759, 238] on div at bounding box center [770, 226] width 36 height 36
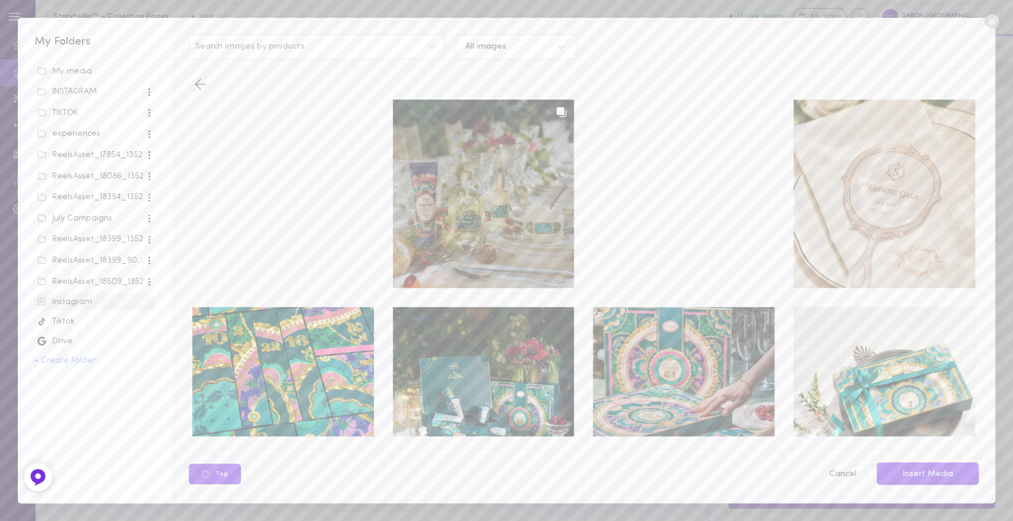
click at [441, 221] on div at bounding box center [484, 194] width 182 height 189
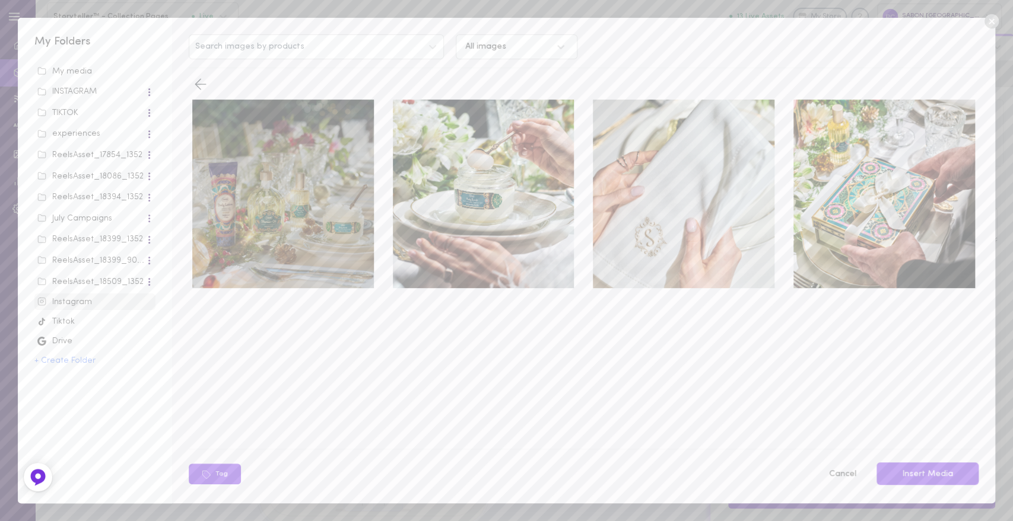
click at [281, 233] on div at bounding box center [283, 194] width 182 height 189
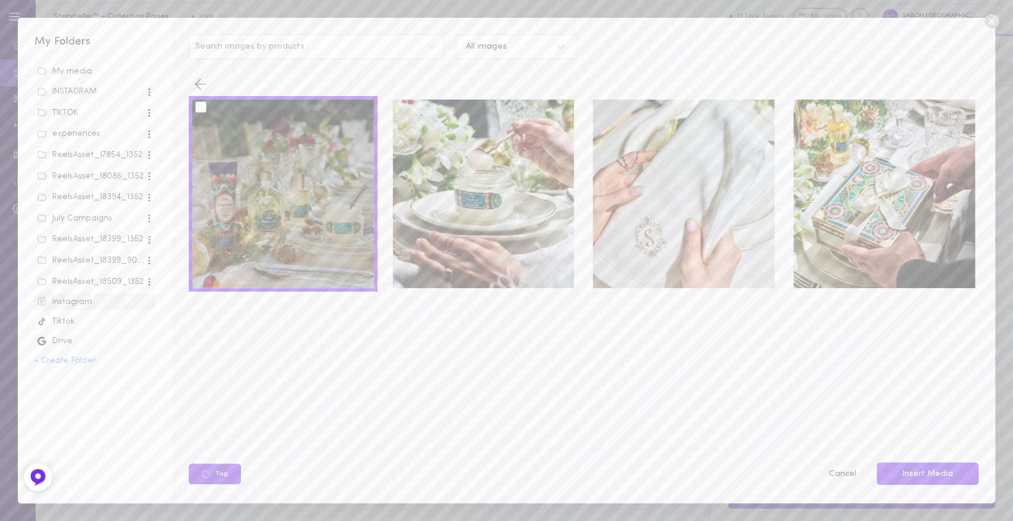
click at [202, 113] on div at bounding box center [283, 194] width 182 height 189
click at [200, 108] on div at bounding box center [200, 106] width 11 height 11
click at [0, 0] on input "checkbox" at bounding box center [0, 0] width 0 height 0
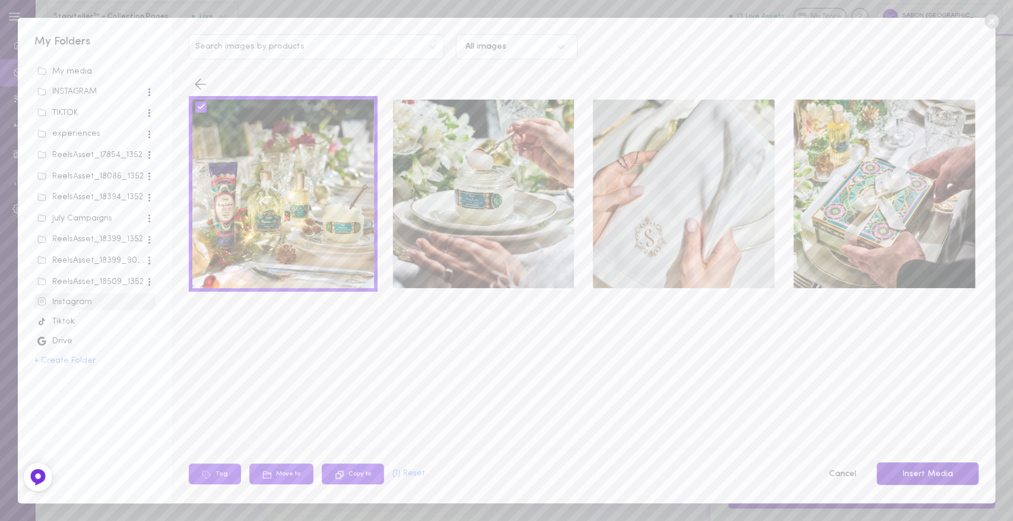
click at [931, 472] on button "Insert Media" at bounding box center [927, 474] width 102 height 23
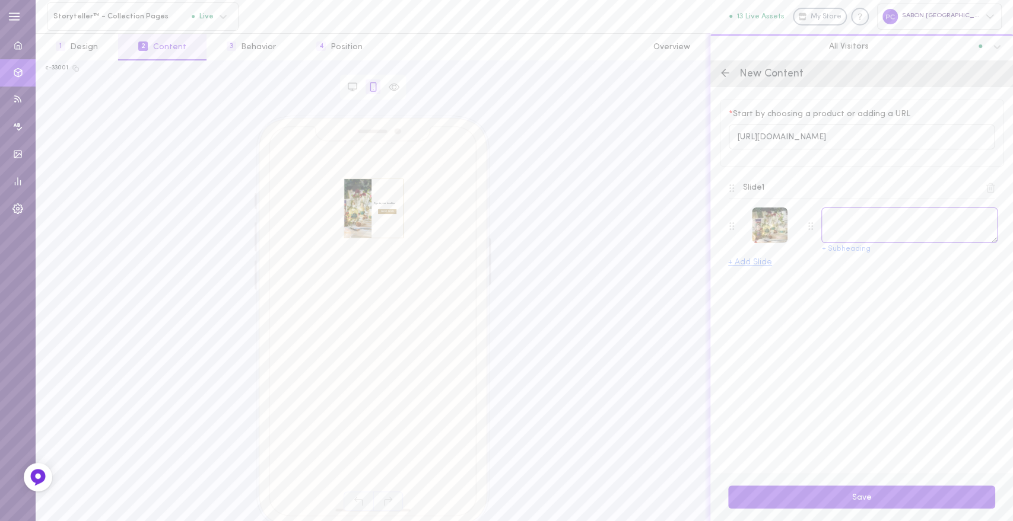
click at [879, 222] on textarea at bounding box center [909, 226] width 176 height 36
type textarea "Holiday Limited Edition"
click at [838, 249] on button "+ Subheading" at bounding box center [845, 250] width 49 height 8
drag, startPoint x: 863, startPoint y: 259, endPoint x: 861, endPoint y: 250, distance: 9.0
click at [863, 258] on textarea at bounding box center [909, 268] width 176 height 36
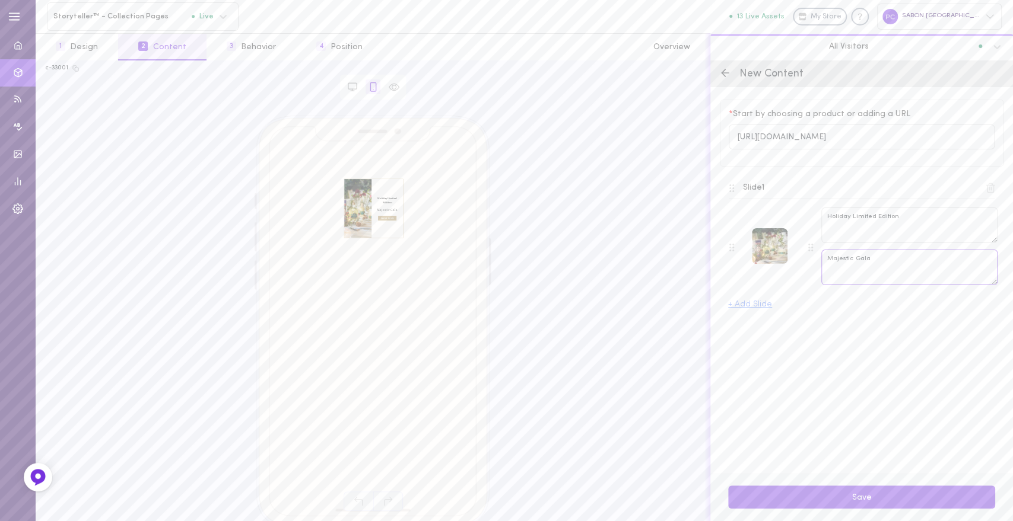
type textarea "Majestic Gala"
click at [744, 305] on button "+ Add Slide" at bounding box center [750, 305] width 44 height 8
click at [770, 365] on div at bounding box center [770, 351] width 36 height 36
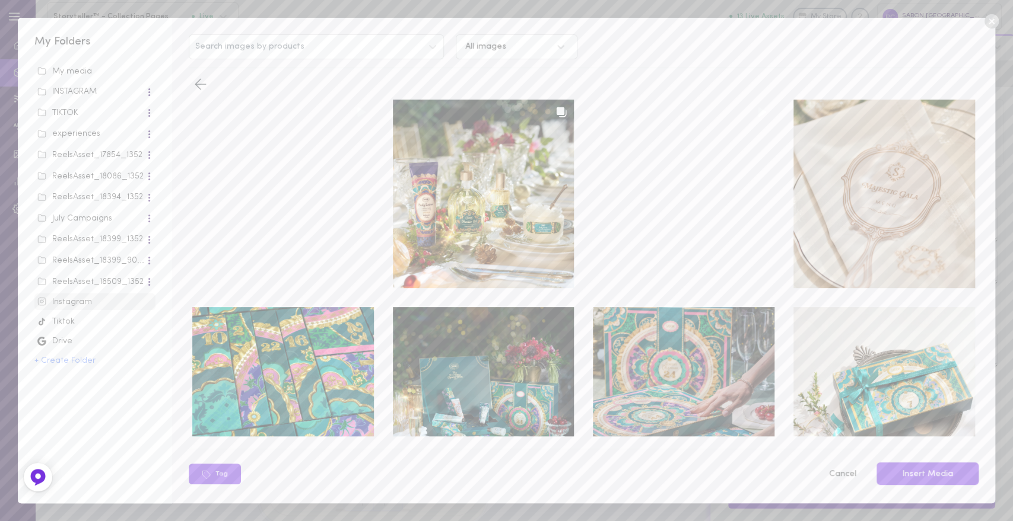
click at [85, 88] on div "INSTAGRAM" at bounding box center [91, 92] width 108 height 12
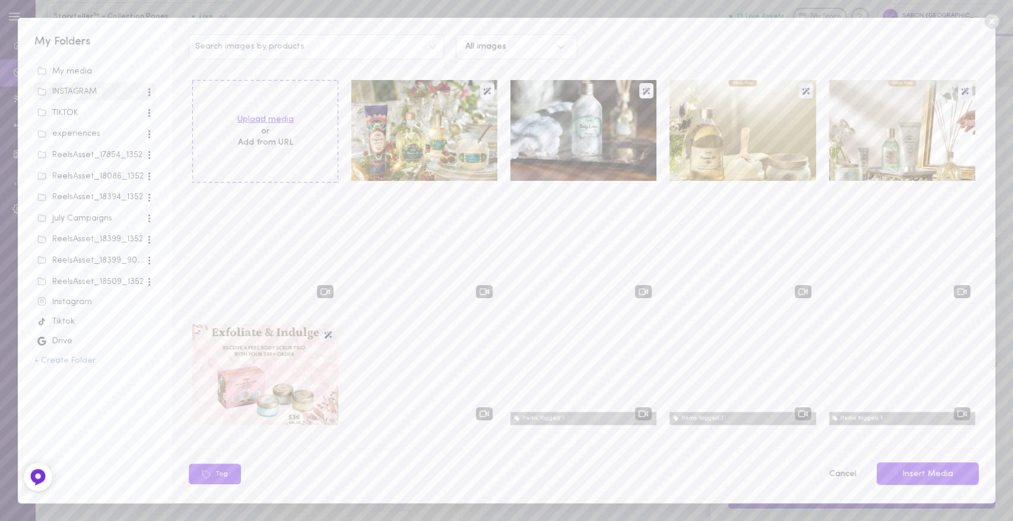
click at [276, 122] on label "Upload media" at bounding box center [265, 120] width 56 height 12
click at [0, 0] on input "Upload media" at bounding box center [0, 0] width 0 height 0
click at [252, 119] on label "Upload media" at bounding box center [265, 120] width 56 height 12
click at [0, 0] on input "Upload media" at bounding box center [0, 0] width 0 height 0
click at [257, 117] on label "Upload media" at bounding box center [265, 120] width 56 height 12
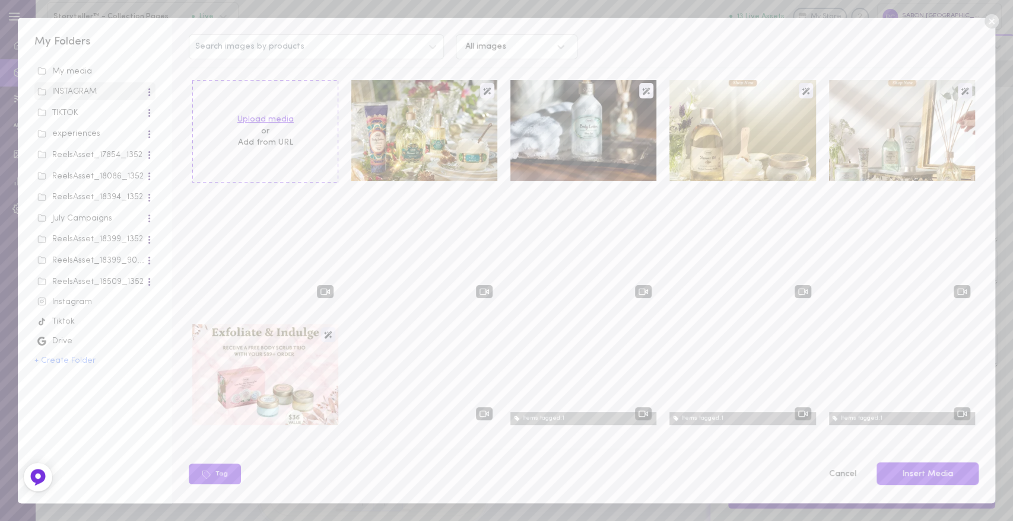
click at [0, 0] on input "Upload media" at bounding box center [0, 0] width 0 height 0
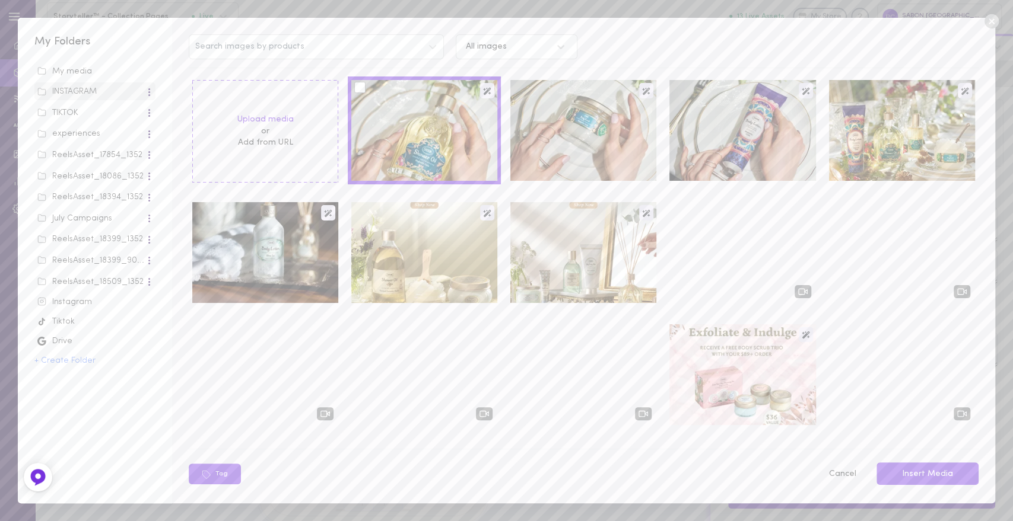
click at [358, 85] on div at bounding box center [359, 87] width 11 height 11
click at [0, 0] on input "checkbox" at bounding box center [0, 0] width 0 height 0
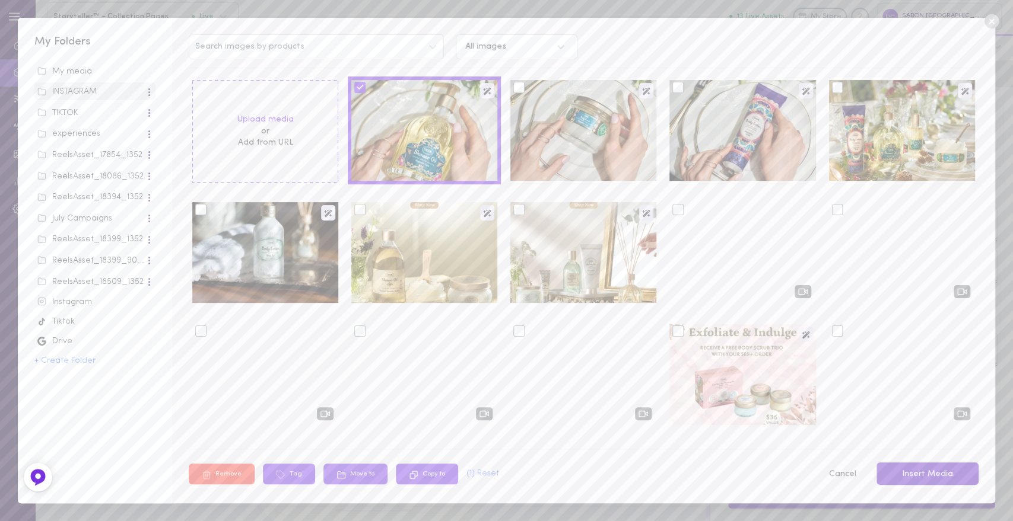
click at [919, 474] on button "Insert Media" at bounding box center [927, 474] width 102 height 23
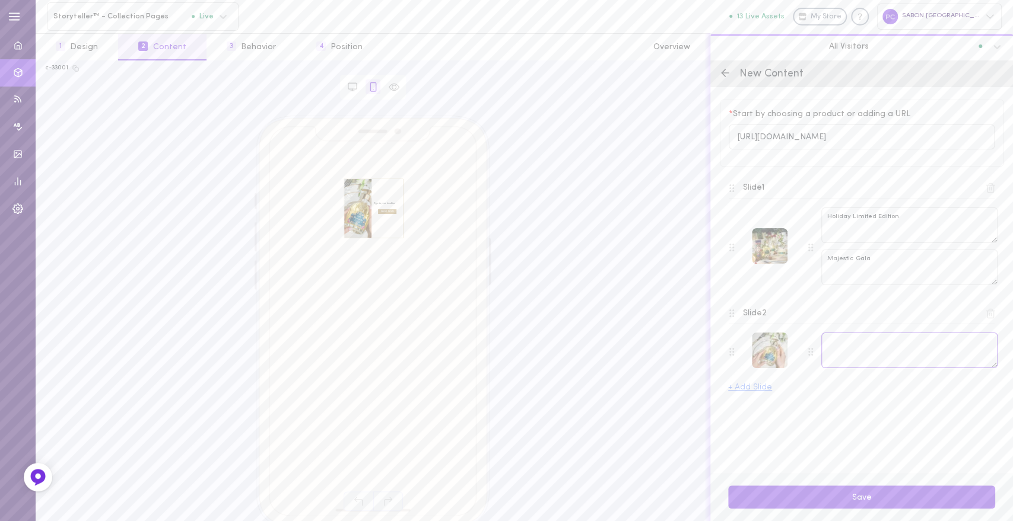
click at [867, 340] on textarea at bounding box center [909, 351] width 176 height 36
click at [755, 384] on button "+ Add Slide" at bounding box center [750, 388] width 44 height 8
click at [869, 426] on textarea at bounding box center [909, 434] width 176 height 36
click at [884, 339] on textarea "Shower Oil" at bounding box center [909, 351] width 176 height 36
click at [808, 352] on span at bounding box center [809, 352] width 2 height 2
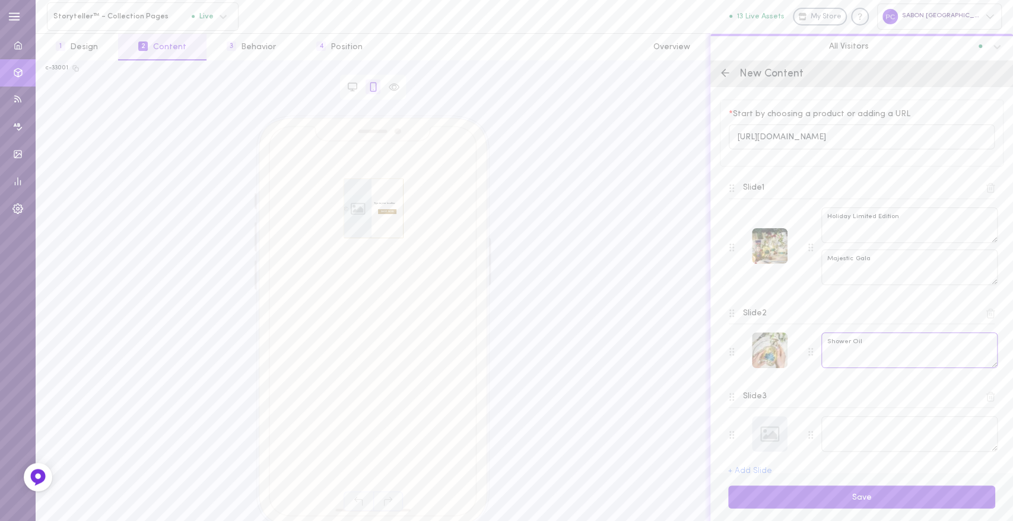
click at [892, 352] on textarea "Shower Oil" at bounding box center [909, 351] width 176 height 36
paste textarea "Cleanse and soothe your skin with the delicate foam of our Shower Oil, bringing…"
drag, startPoint x: 861, startPoint y: 342, endPoint x: 822, endPoint y: 342, distance: 39.2
click at [822, 342] on textarea "Shower Oil Cleanse and soothe your skin with the delicate foam of our Shower Oi…" at bounding box center [909, 351] width 176 height 36
type textarea "Cleanse and soothe your skin with the delicate foam of our Shower Oil, bringing…"
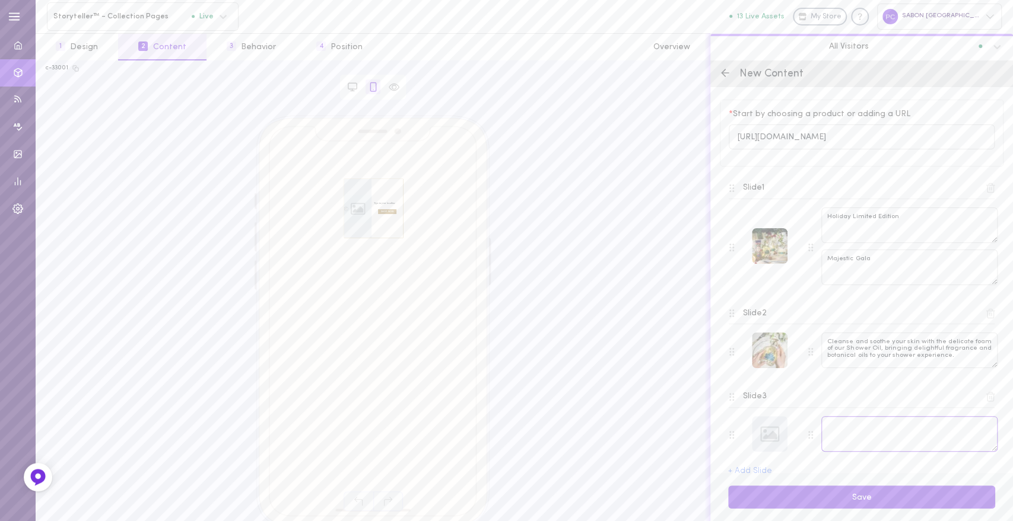
click at [860, 428] on textarea at bounding box center [909, 434] width 176 height 36
paste textarea "Experience [PERSON_NAME]’s iconic salt-in-oil scrub reimagined for the Majestic…"
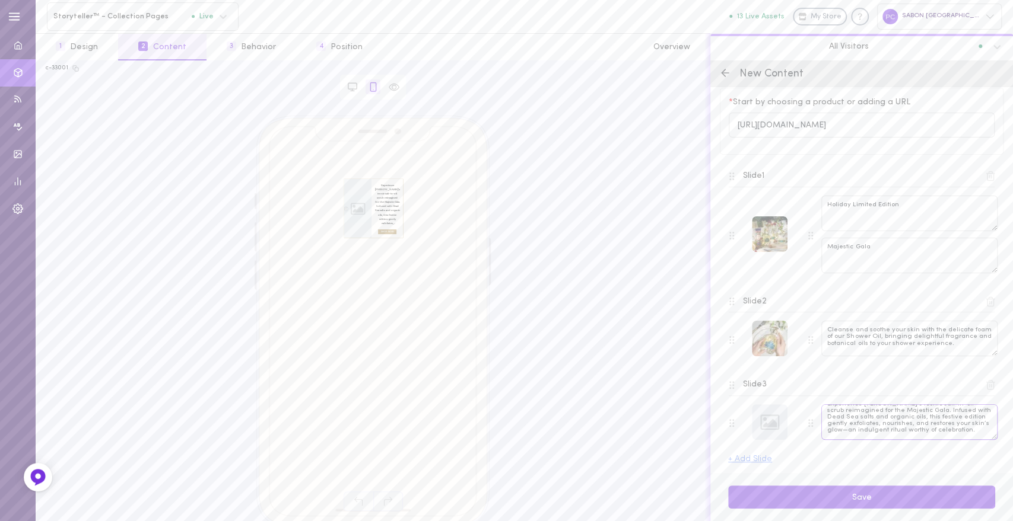
scroll to position [15, 0]
click at [906, 435] on textarea "Experience [PERSON_NAME]’s iconic salt-in-oil scrub reimagined for the Majestic…" at bounding box center [909, 423] width 176 height 36
drag, startPoint x: 901, startPoint y: 425, endPoint x: 916, endPoint y: 434, distance: 17.3
click at [916, 434] on textarea "Experience [PERSON_NAME]’s iconic salt-in-oil scrub reimagined for the Majestic…" at bounding box center [909, 423] width 176 height 36
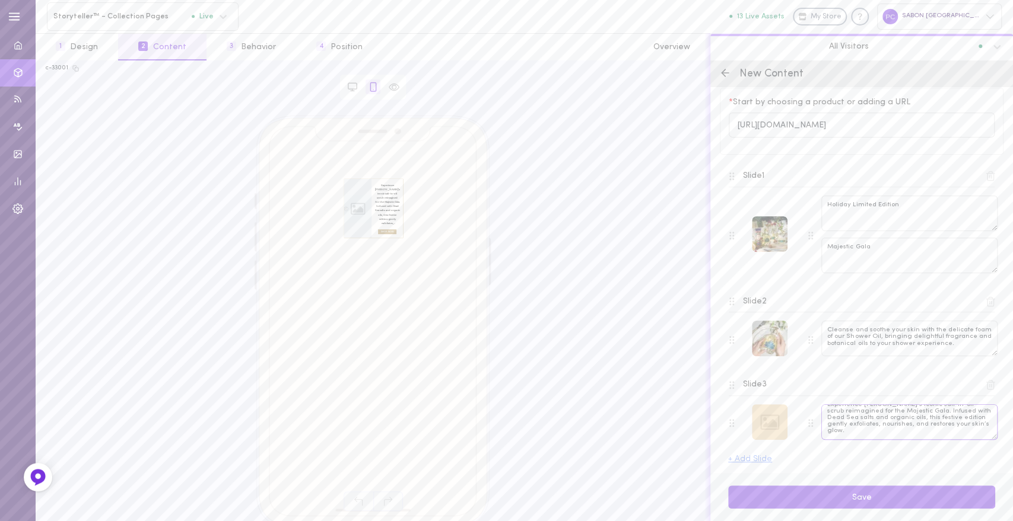
type textarea "Experience [PERSON_NAME]’s iconic salt-in-oil scrub reimagined for the Majestic…"
click at [771, 421] on div at bounding box center [770, 423] width 36 height 36
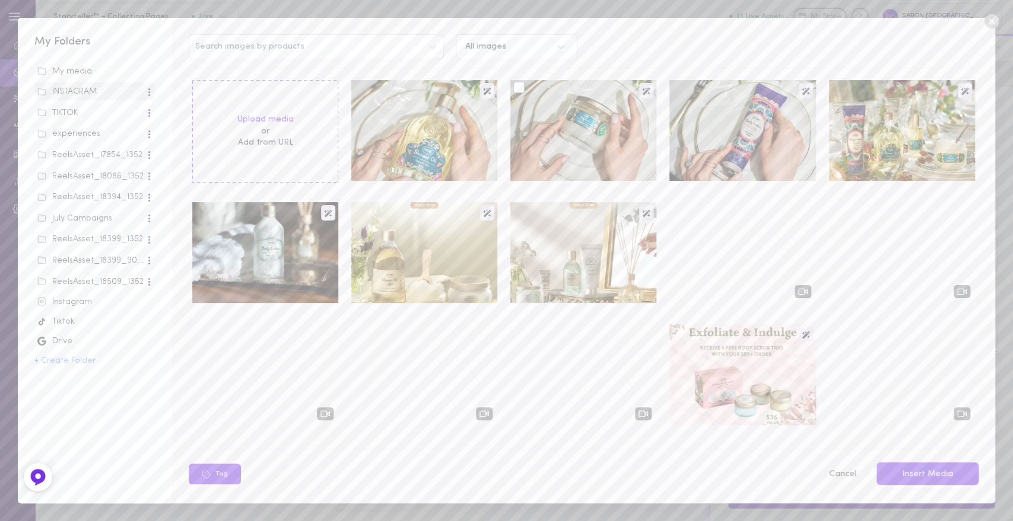
click at [594, 135] on div at bounding box center [583, 130] width 146 height 101
click at [517, 89] on div at bounding box center [518, 87] width 11 height 11
click at [0, 0] on input "checkbox" at bounding box center [0, 0] width 0 height 0
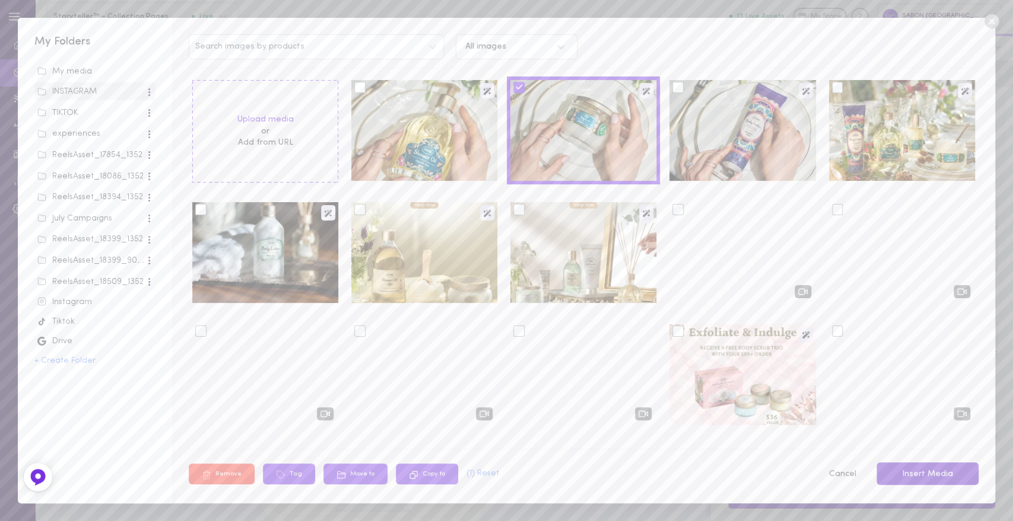
click at [926, 479] on button "Insert Media" at bounding box center [927, 474] width 102 height 23
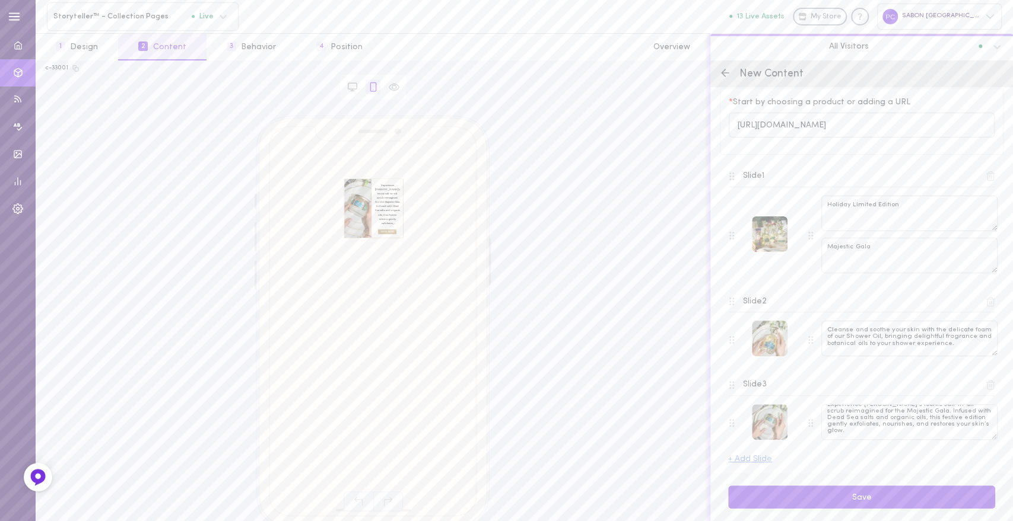
click at [751, 457] on button "+ Add Slide" at bounding box center [750, 460] width 44 height 8
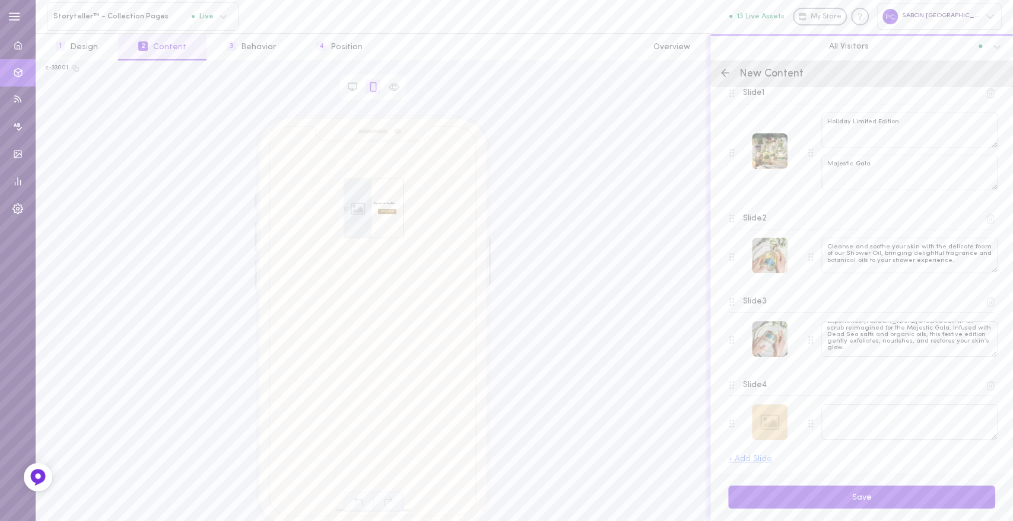
click at [766, 412] on div at bounding box center [770, 423] width 36 height 36
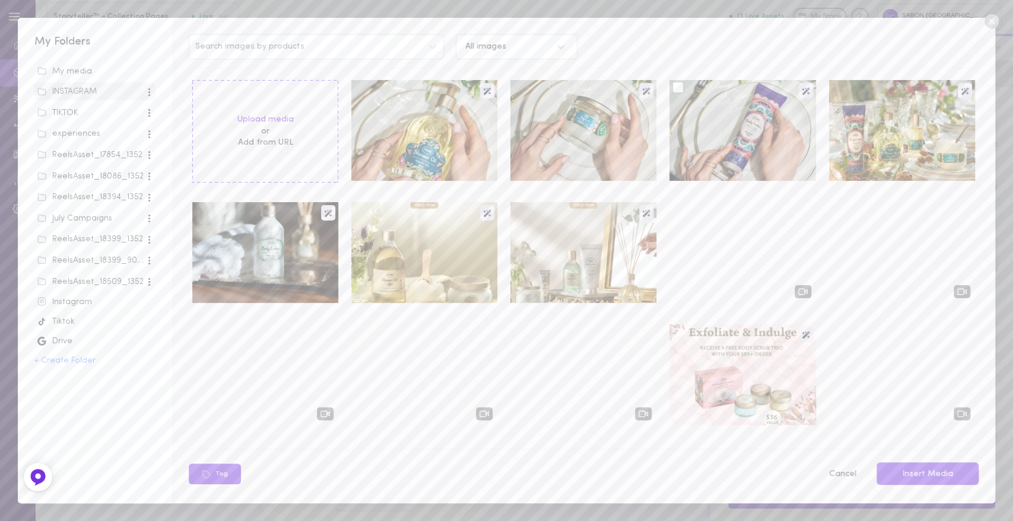
click at [673, 91] on div at bounding box center [677, 87] width 11 height 11
click at [0, 0] on input "checkbox" at bounding box center [0, 0] width 0 height 0
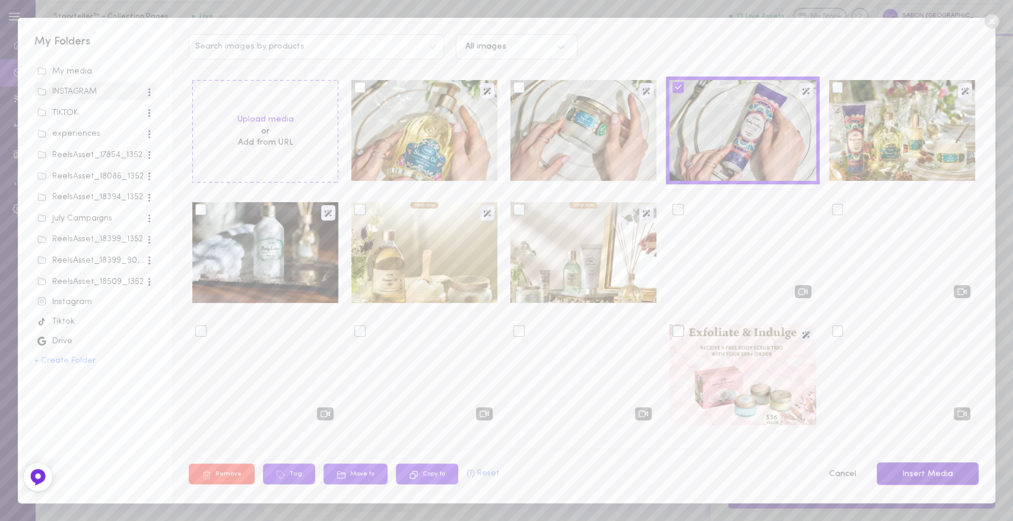
click at [927, 476] on button "Insert Media" at bounding box center [927, 474] width 102 height 23
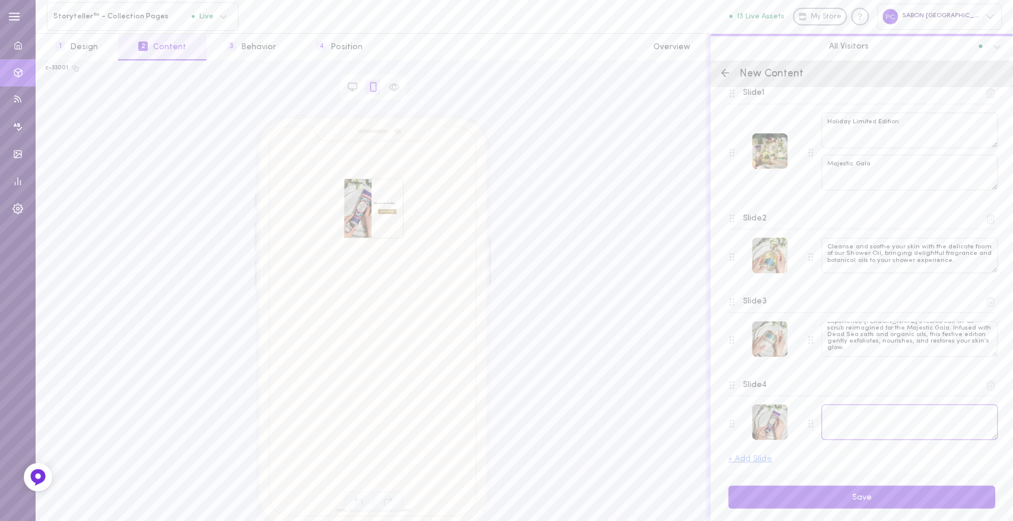
click at [874, 421] on textarea at bounding box center [909, 423] width 176 height 36
paste textarea "Celebrate skin softness with the Majestic Gala Body Lotion. Lightweight yet nou…"
drag, startPoint x: 866, startPoint y: 415, endPoint x: 952, endPoint y: 445, distance: 91.0
click at [952, 445] on div "Slide 4 Celebrate skin softness with the Majestic Gala Body Lotion. Lightweight…" at bounding box center [862, 410] width 284 height 84
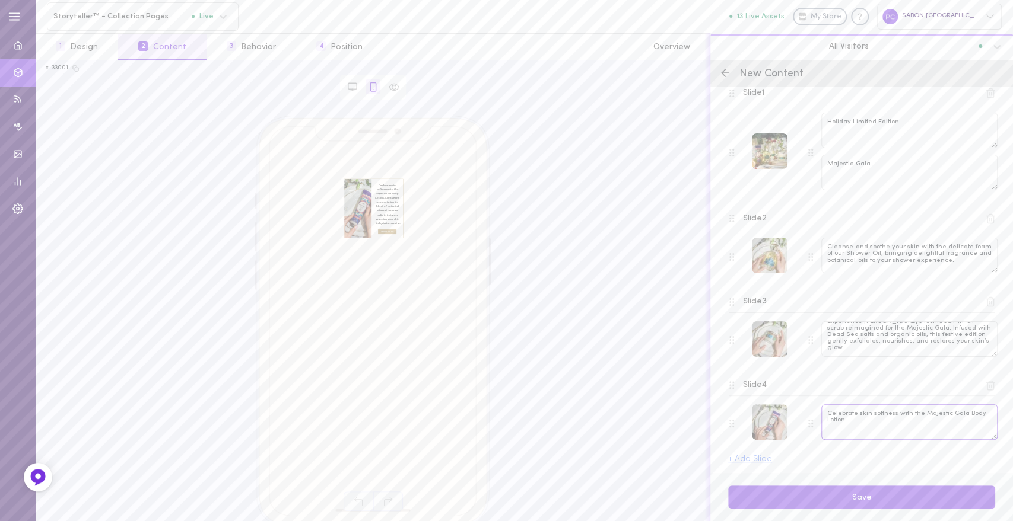
scroll to position [0, 0]
type textarea "Celebrate skin softness with the Majestic Gala Body Lotion."
click at [925, 351] on textarea "Experience [PERSON_NAME]’s iconic salt-in-oil scrub reimagined for the Majestic…" at bounding box center [909, 340] width 176 height 36
click at [842, 498] on button "Save" at bounding box center [861, 497] width 267 height 23
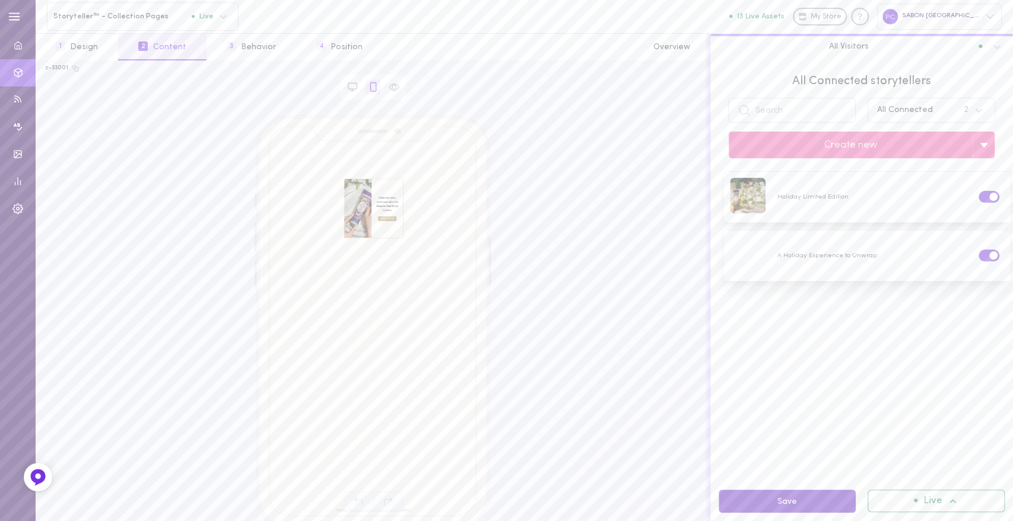
click at [808, 498] on button "Save" at bounding box center [786, 501] width 137 height 23
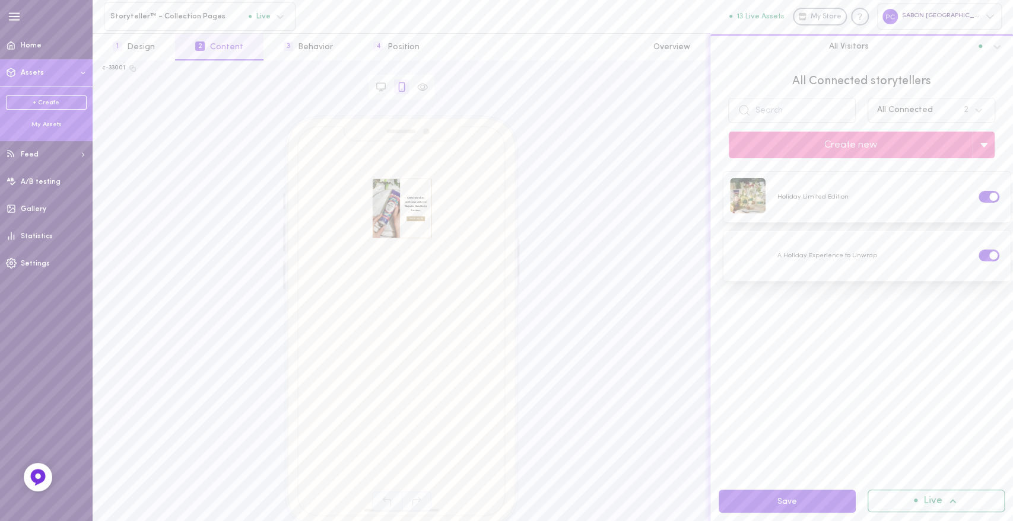
click at [47, 125] on div "My Assets" at bounding box center [46, 124] width 81 height 9
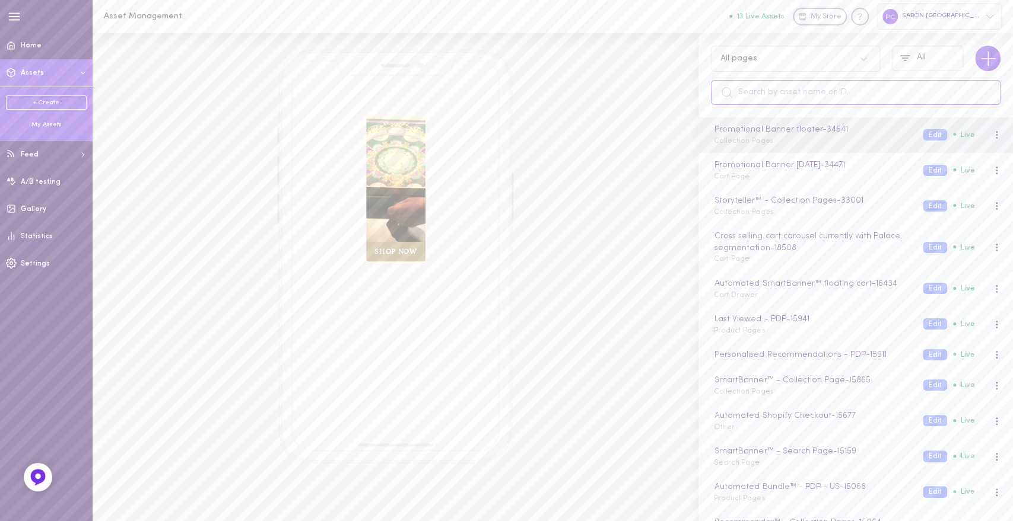
click at [790, 97] on input "text" at bounding box center [855, 92] width 289 height 25
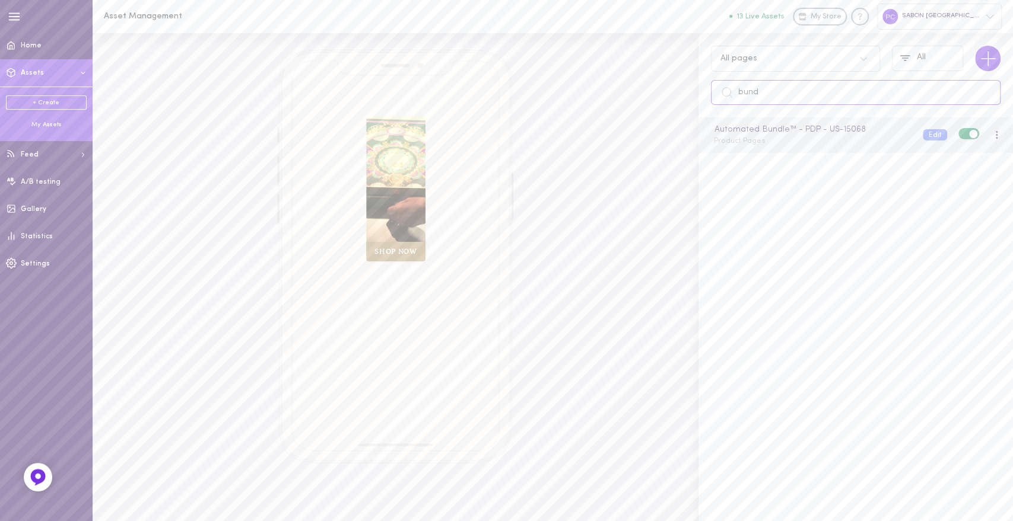
type input "bund"
click at [781, 144] on div "Automated Bundle™ - PDP - US - 15068 Product Pages" at bounding box center [809, 134] width 209 height 23
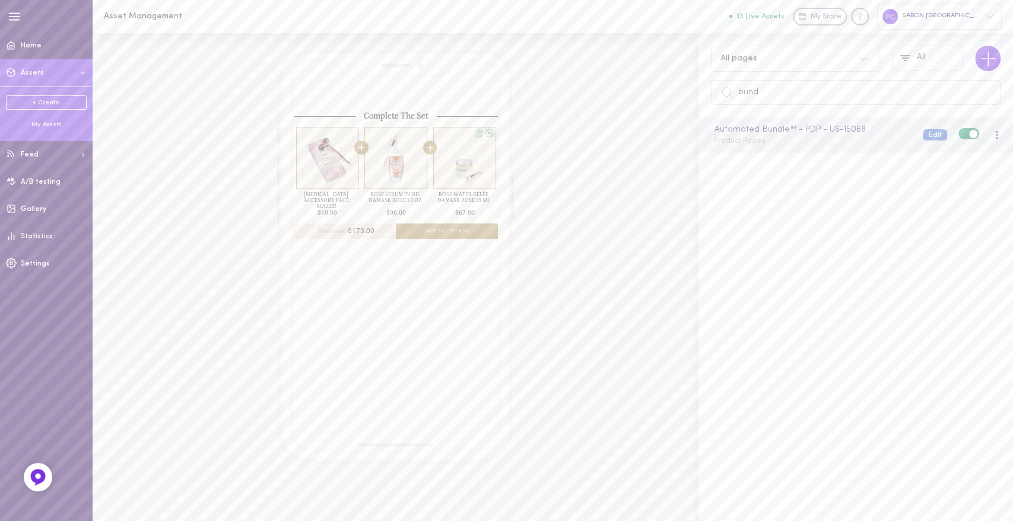
click at [922, 135] on button "Edit" at bounding box center [934, 134] width 24 height 11
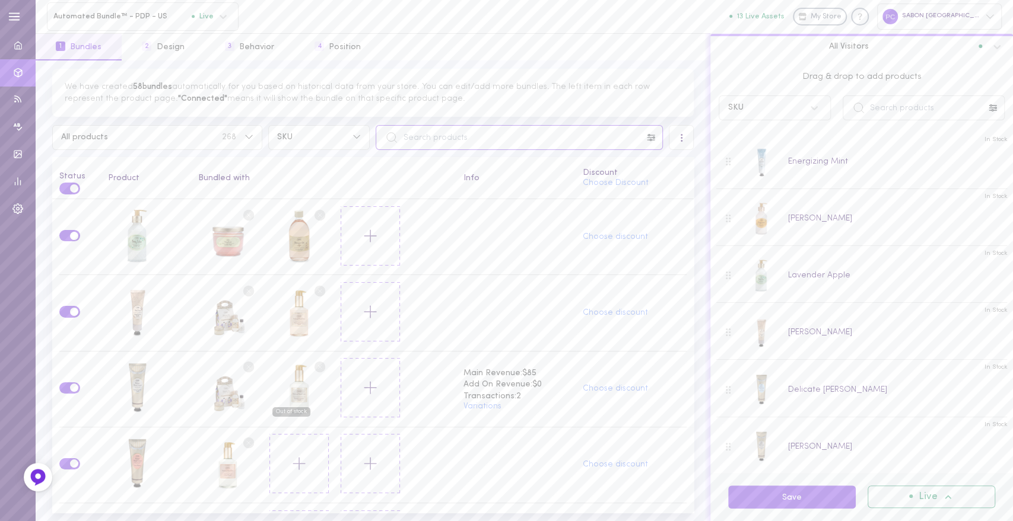
click at [434, 136] on input "text" at bounding box center [519, 137] width 287 height 25
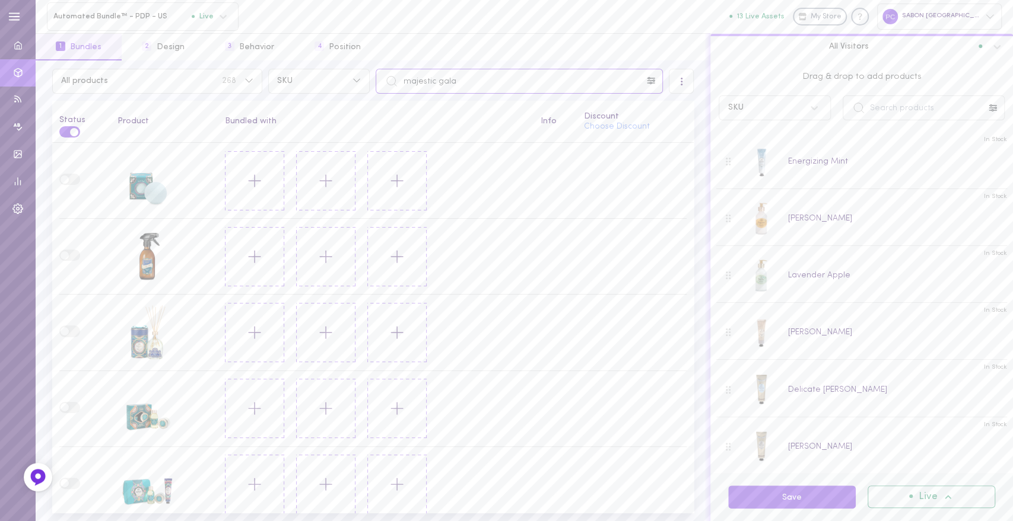
type input "majestic gala"
click at [902, 114] on input "text" at bounding box center [923, 108] width 162 height 25
type input "majestic ga"
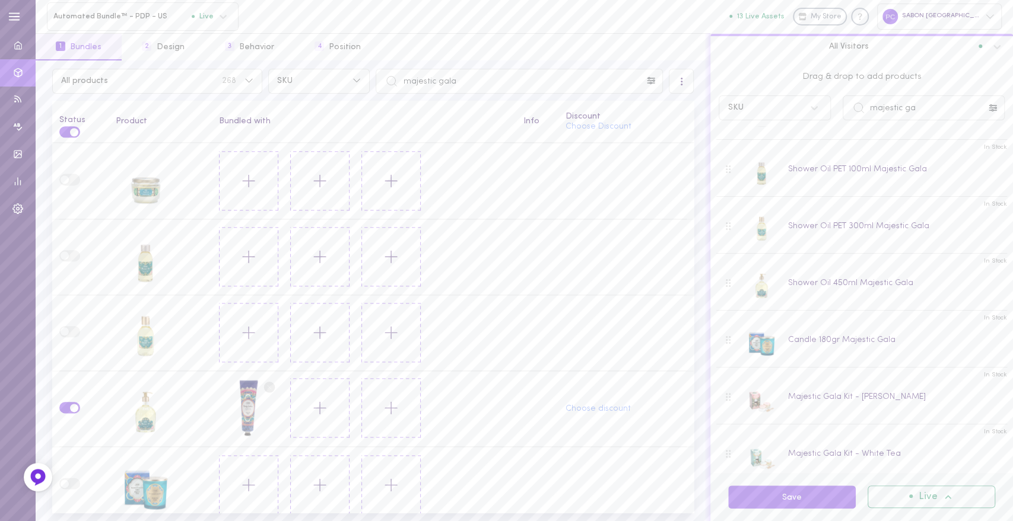
scroll to position [725, 0]
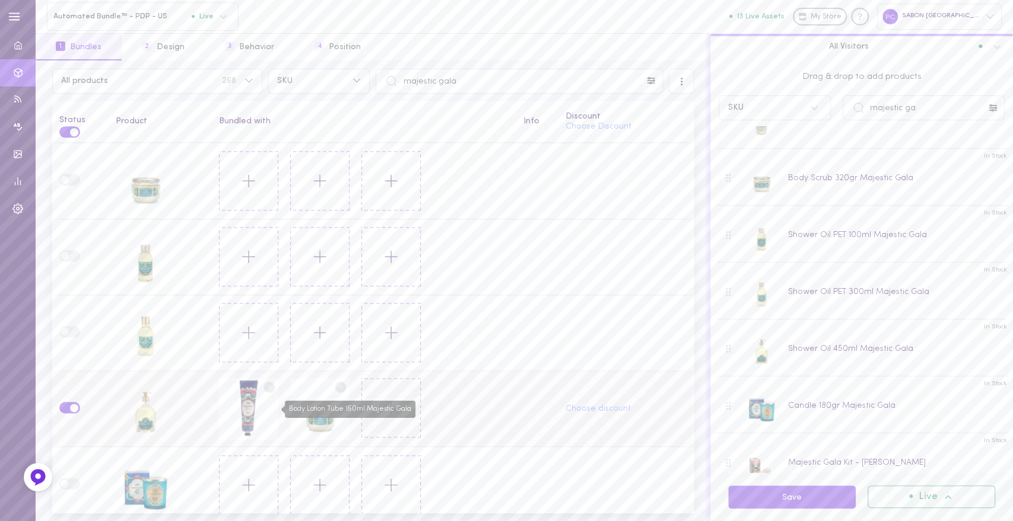
drag, startPoint x: 249, startPoint y: 392, endPoint x: 389, endPoint y: 398, distance: 140.7
click at [278, 398] on div "Body Lotion Tube 150ml Majestic Gala" at bounding box center [248, 409] width 59 height 62
drag, startPoint x: 313, startPoint y: 406, endPoint x: 228, endPoint y: 397, distance: 85.2
click at [228, 397] on div at bounding box center [328, 409] width 218 height 62
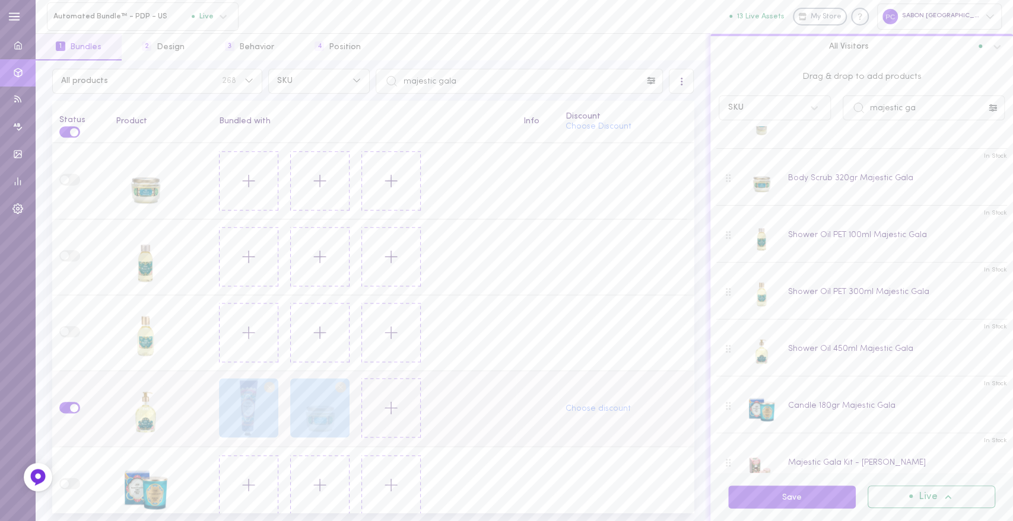
click at [268, 386] on line at bounding box center [270, 388] width 4 height 4
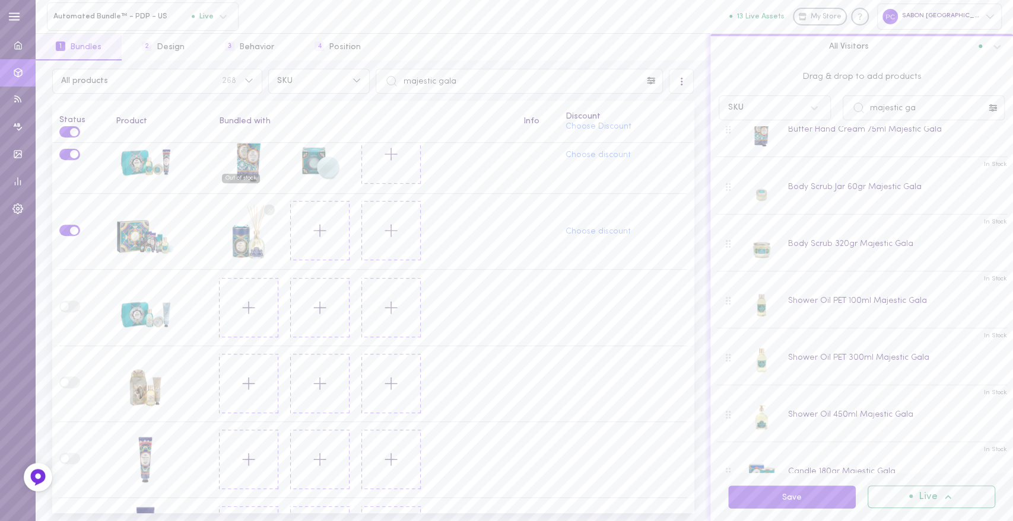
scroll to position [857, 0]
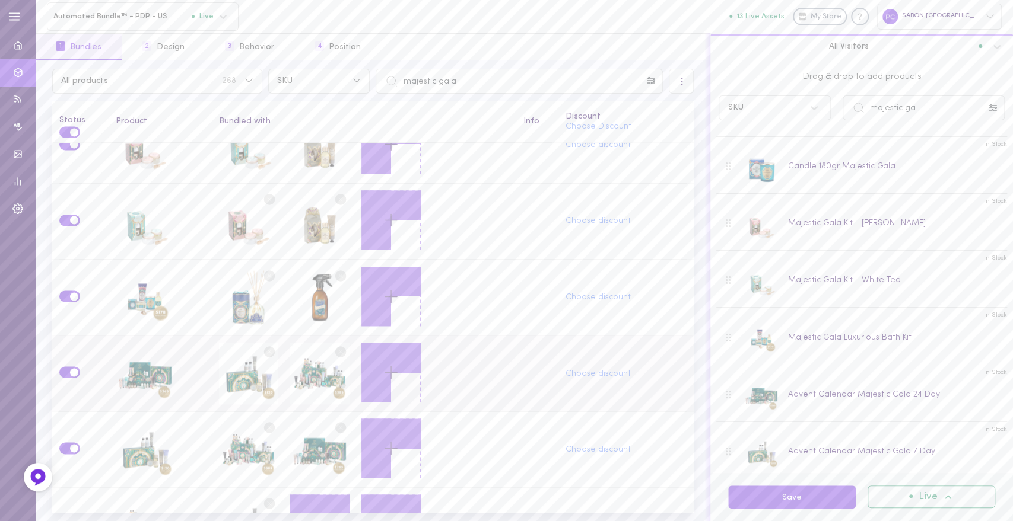
scroll to position [1430, 0]
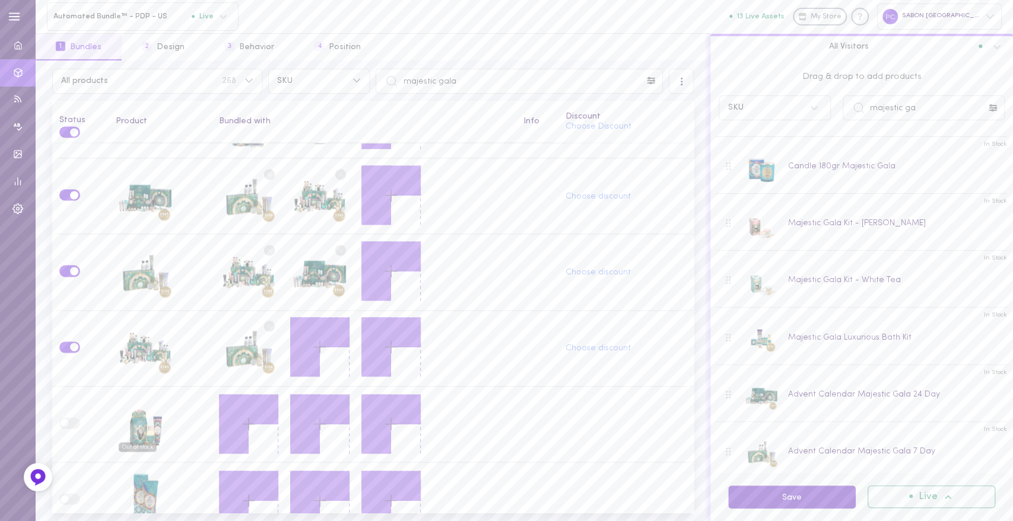
click at [800, 498] on button "Save" at bounding box center [792, 497] width 128 height 23
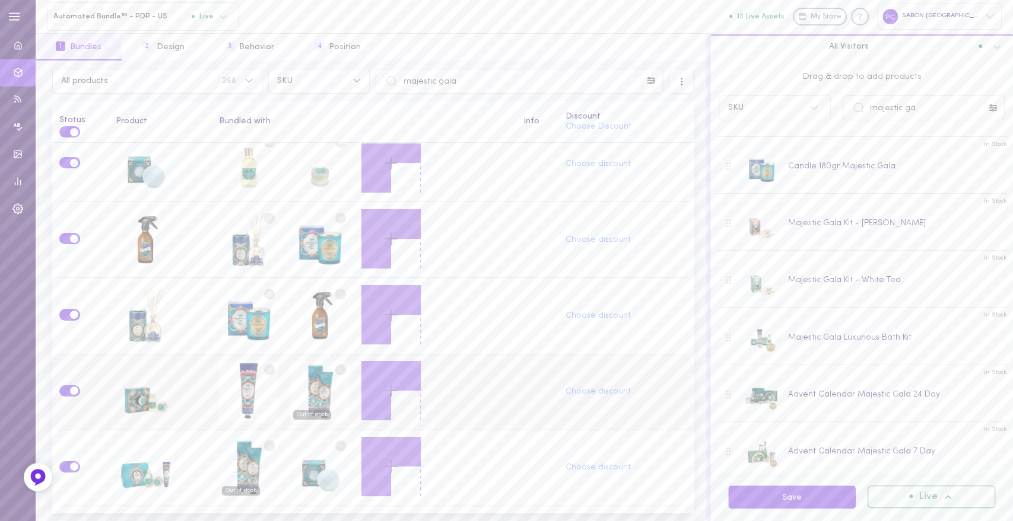
scroll to position [0, 0]
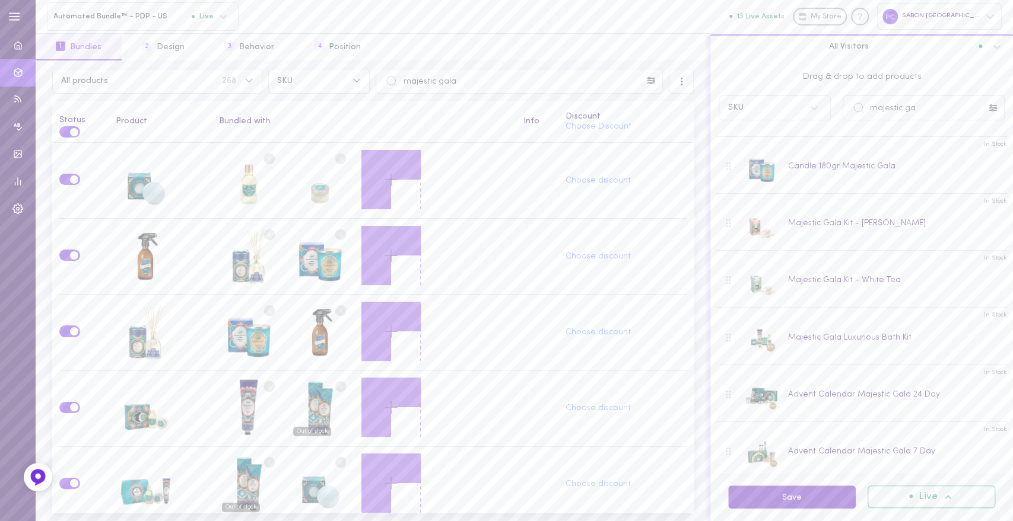
click at [760, 492] on button "Save" at bounding box center [792, 497] width 128 height 23
